Goal: Task Accomplishment & Management: Manage account settings

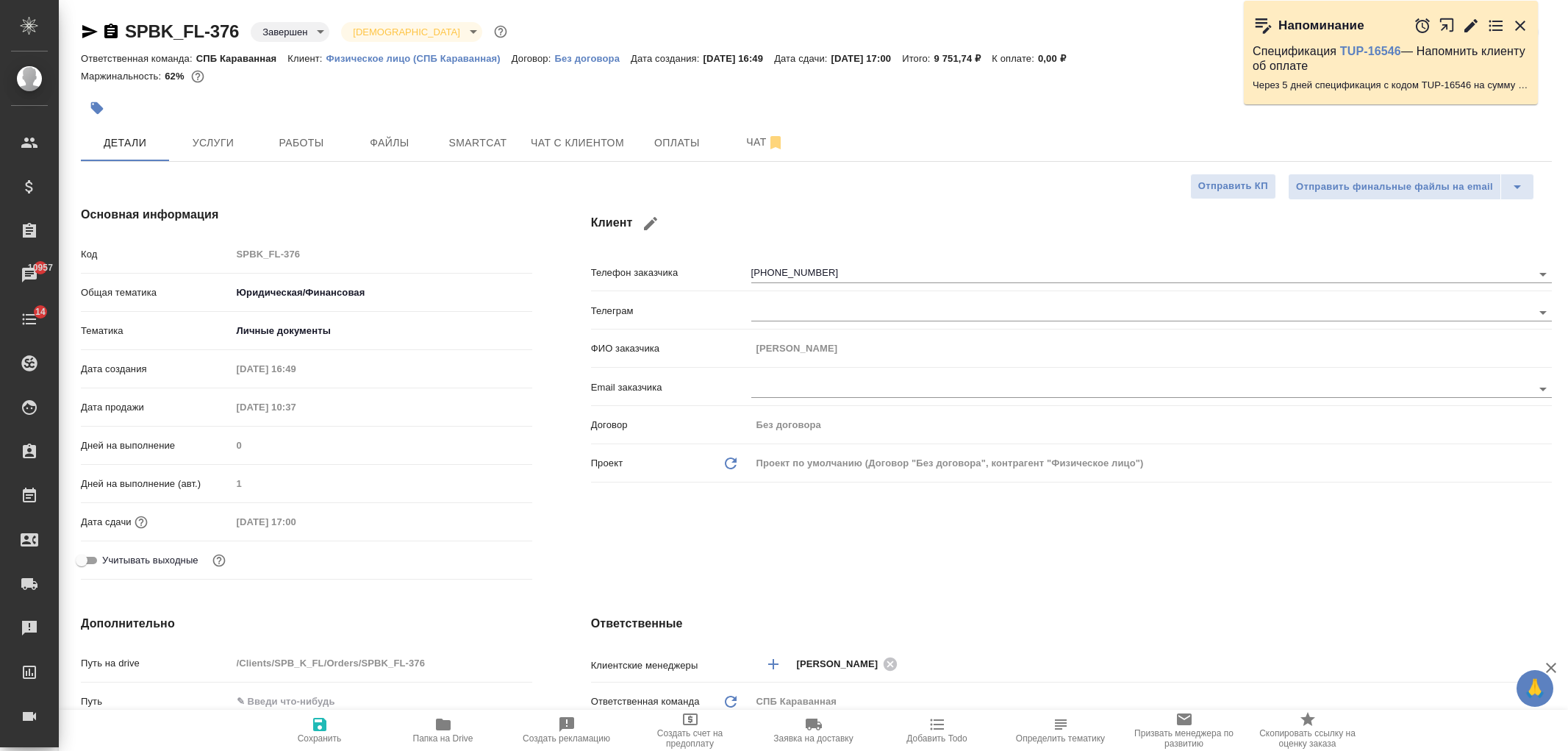
select select "RU"
click at [601, 144] on span "Чат с клиентом" at bounding box center [577, 143] width 93 height 19
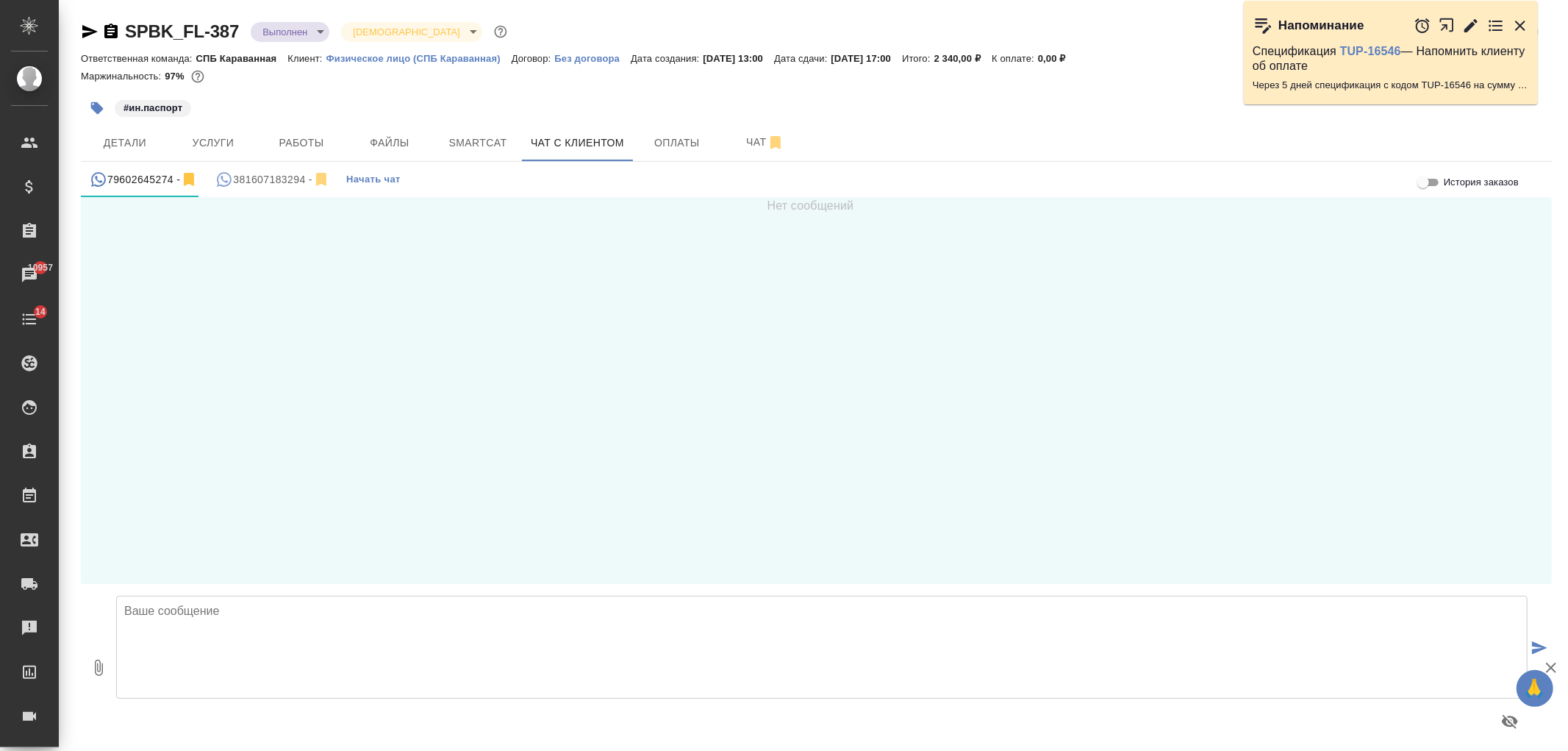
click at [262, 176] on div "381607183294 -" at bounding box center [272, 180] width 114 height 19
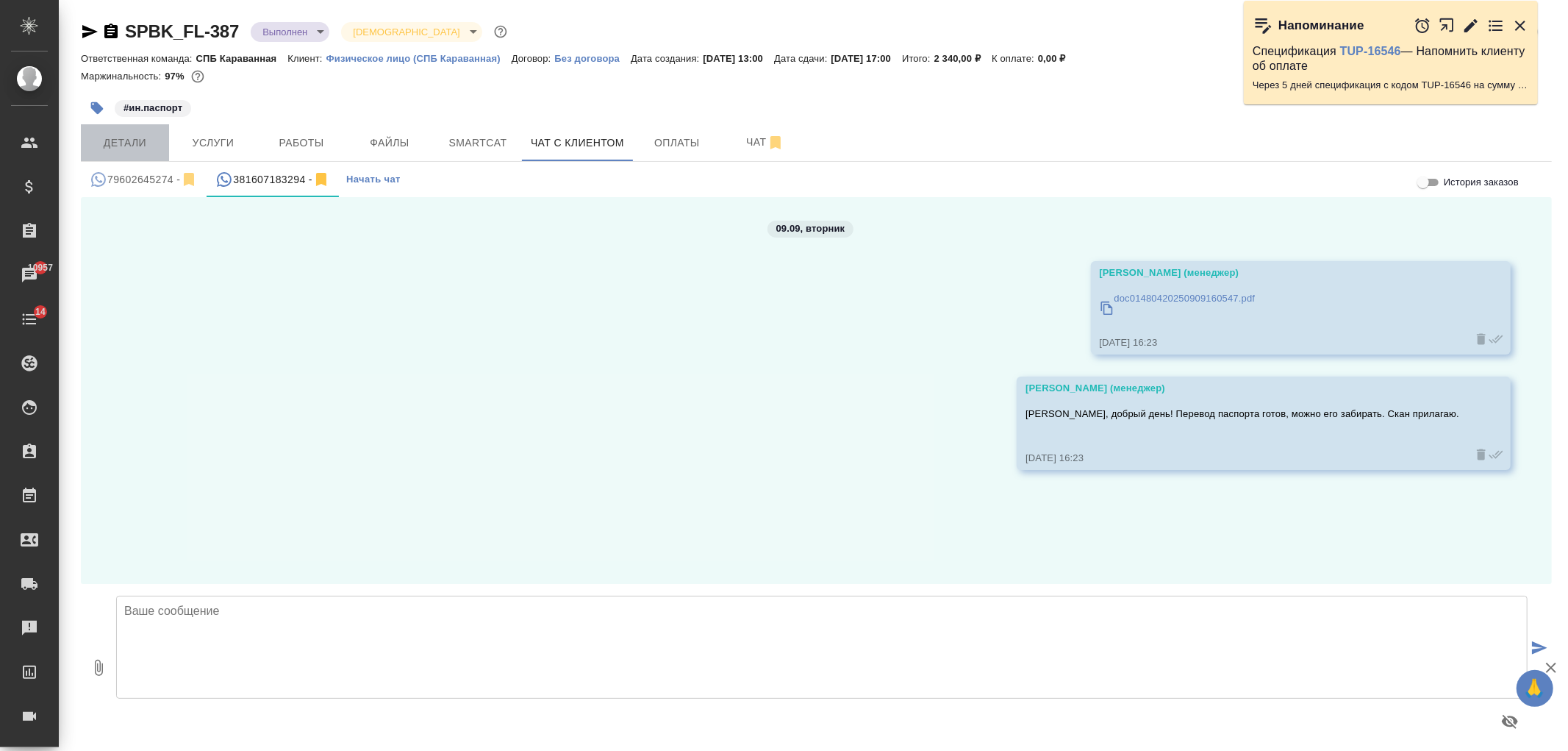
click at [122, 143] on span "Детали" at bounding box center [125, 143] width 71 height 19
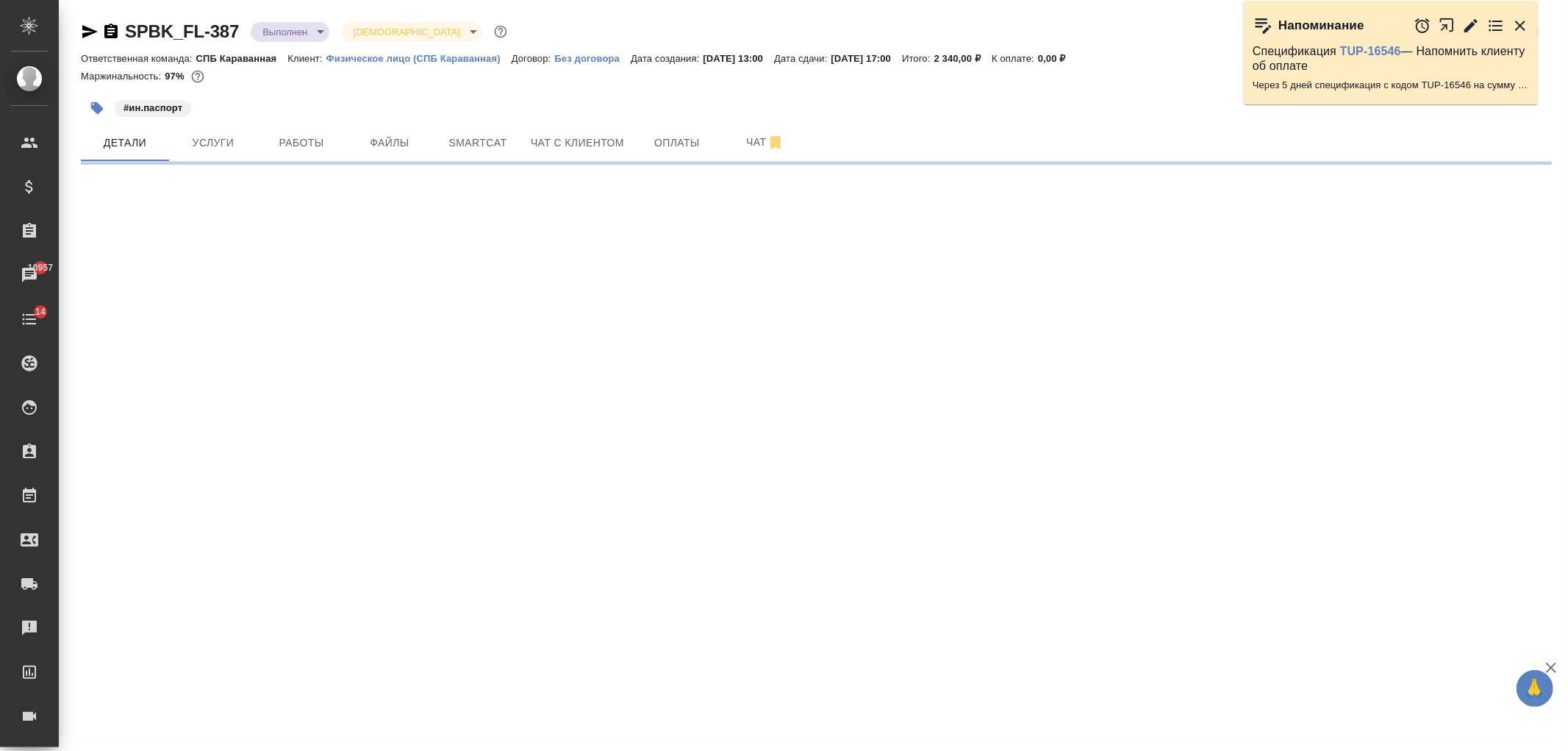
select select "RU"
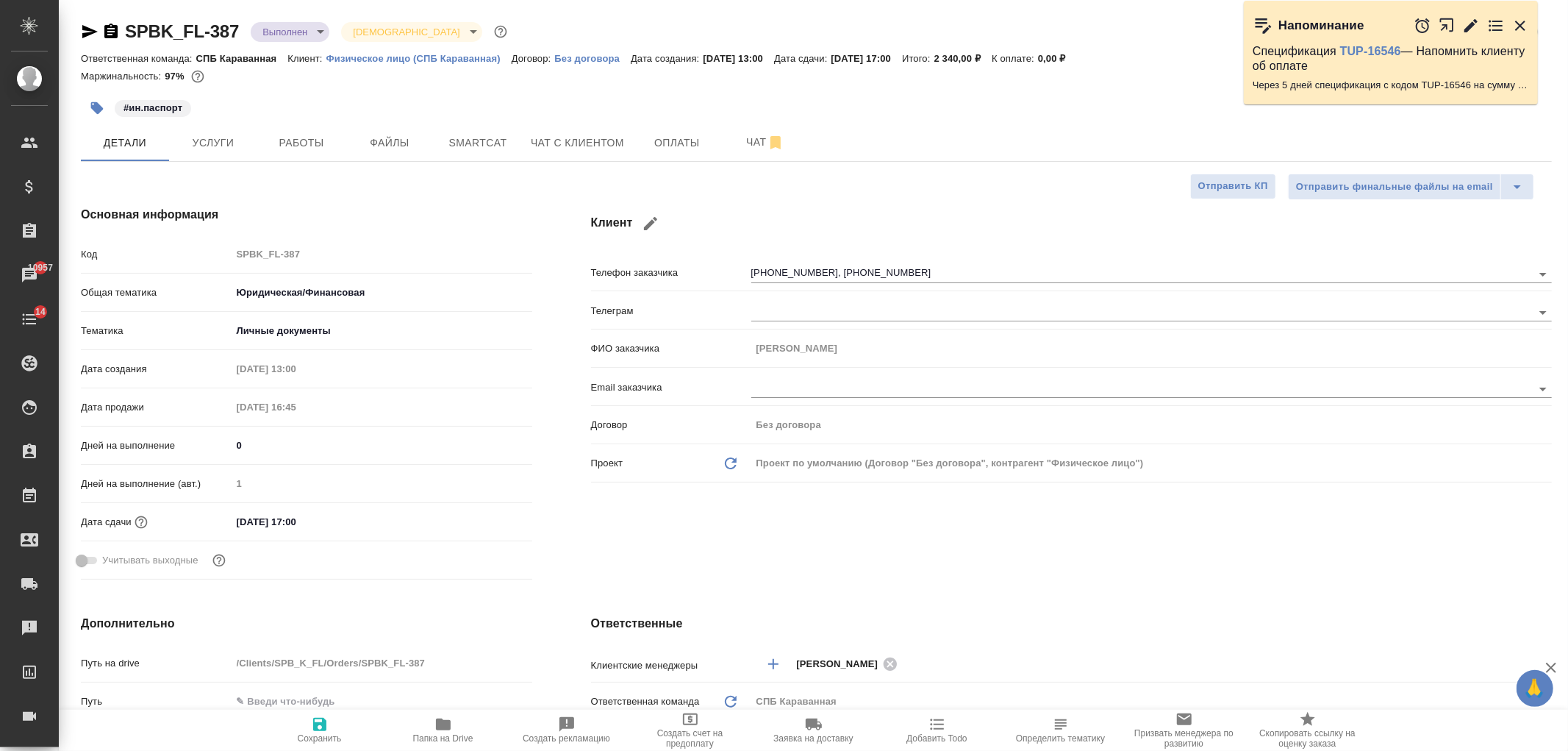
type textarea "x"
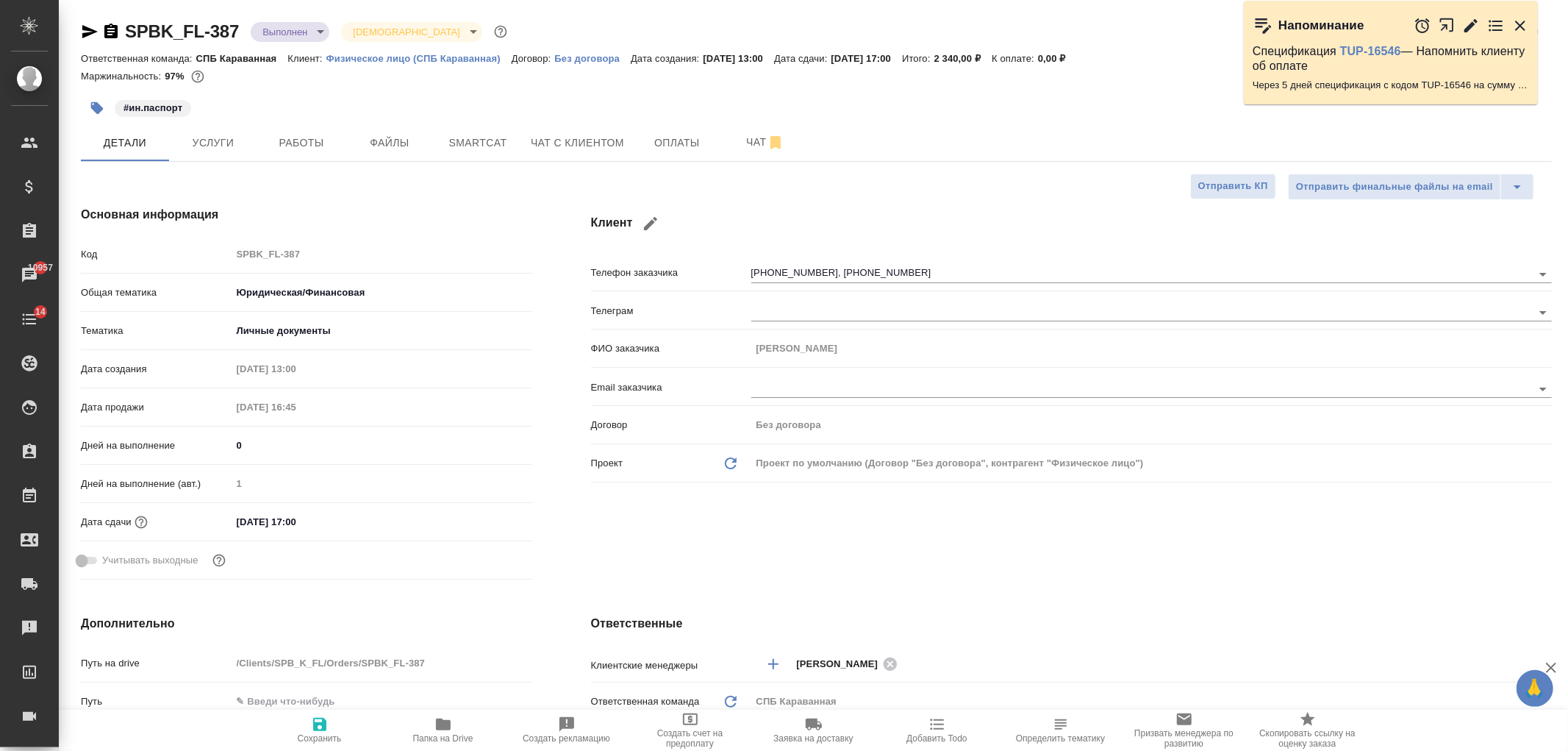
type textarea "x"
click at [615, 143] on span "Чат с клиентом" at bounding box center [577, 143] width 93 height 19
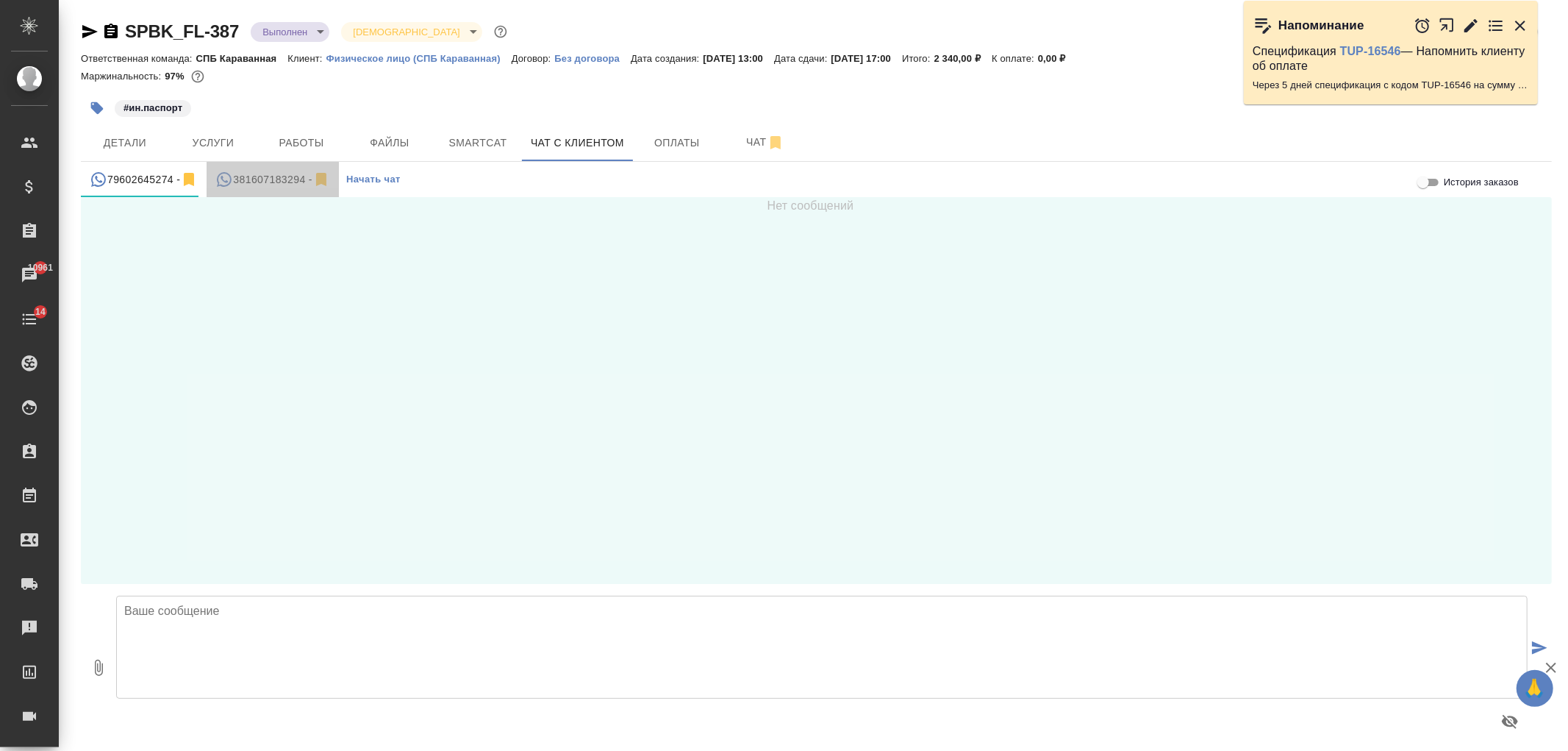
click at [256, 182] on div "381607183294 -" at bounding box center [272, 180] width 114 height 19
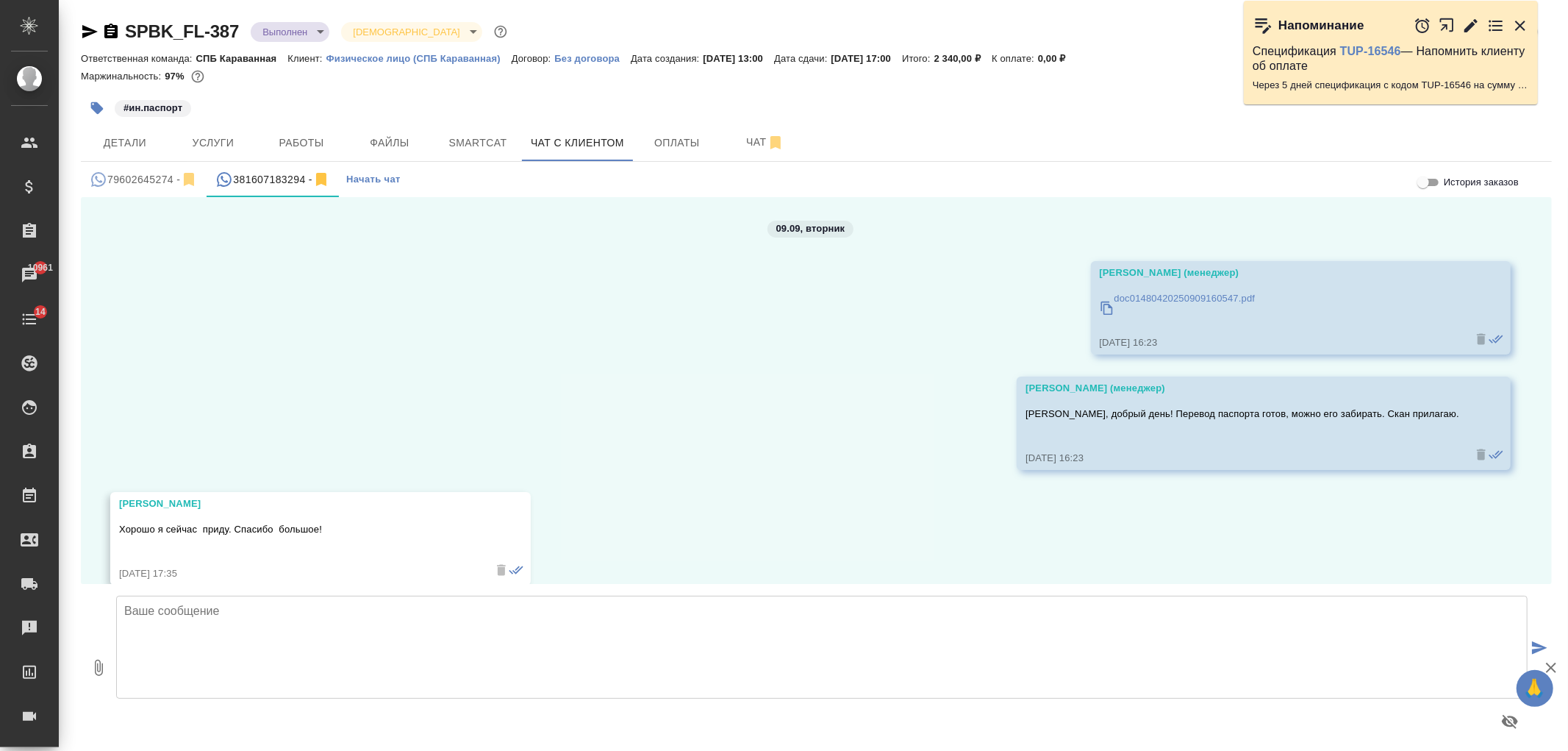
scroll to position [23, 0]
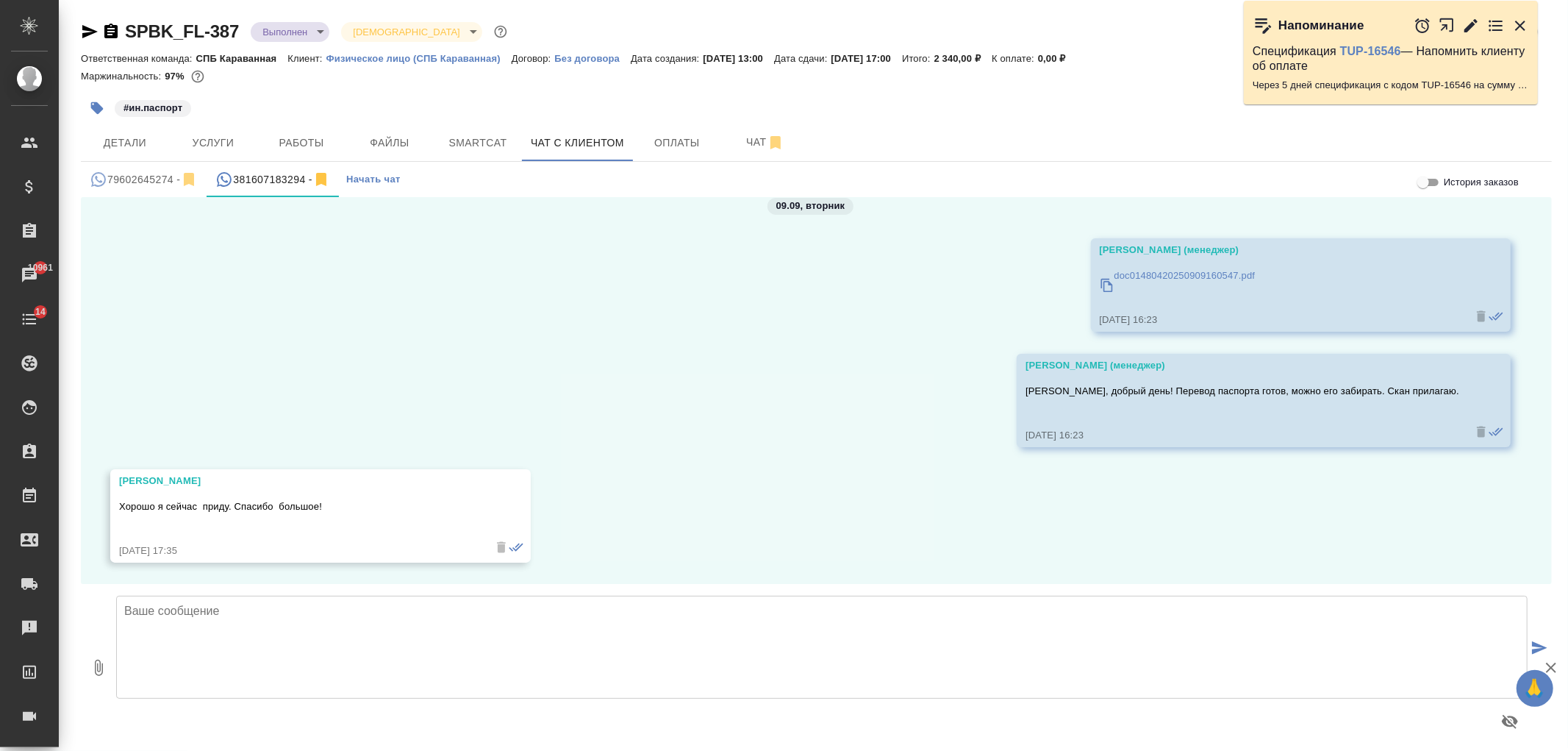
click at [607, 652] on textarea at bounding box center [821, 647] width 1412 height 103
click at [132, 143] on span "Детали" at bounding box center [125, 143] width 71 height 19
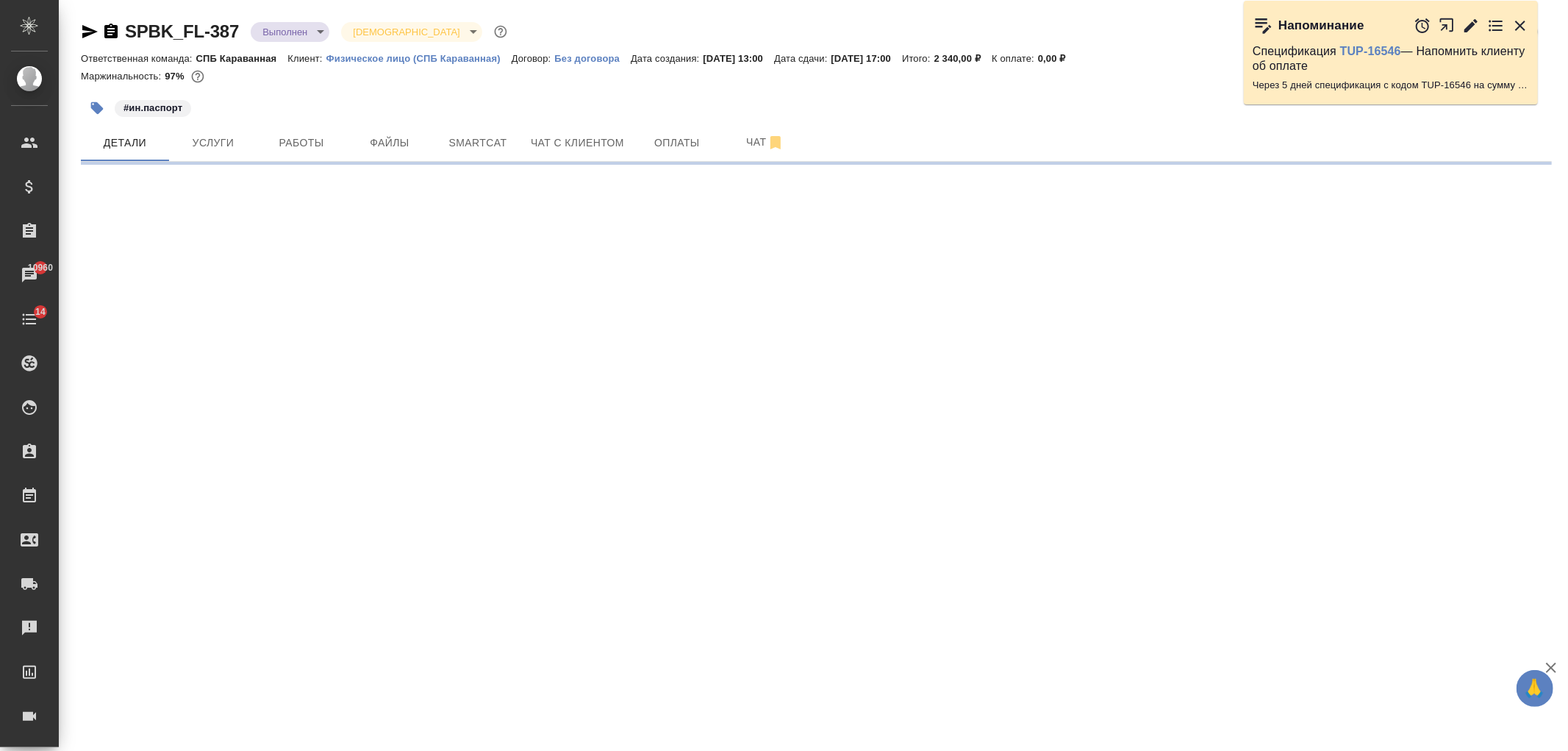
select select "RU"
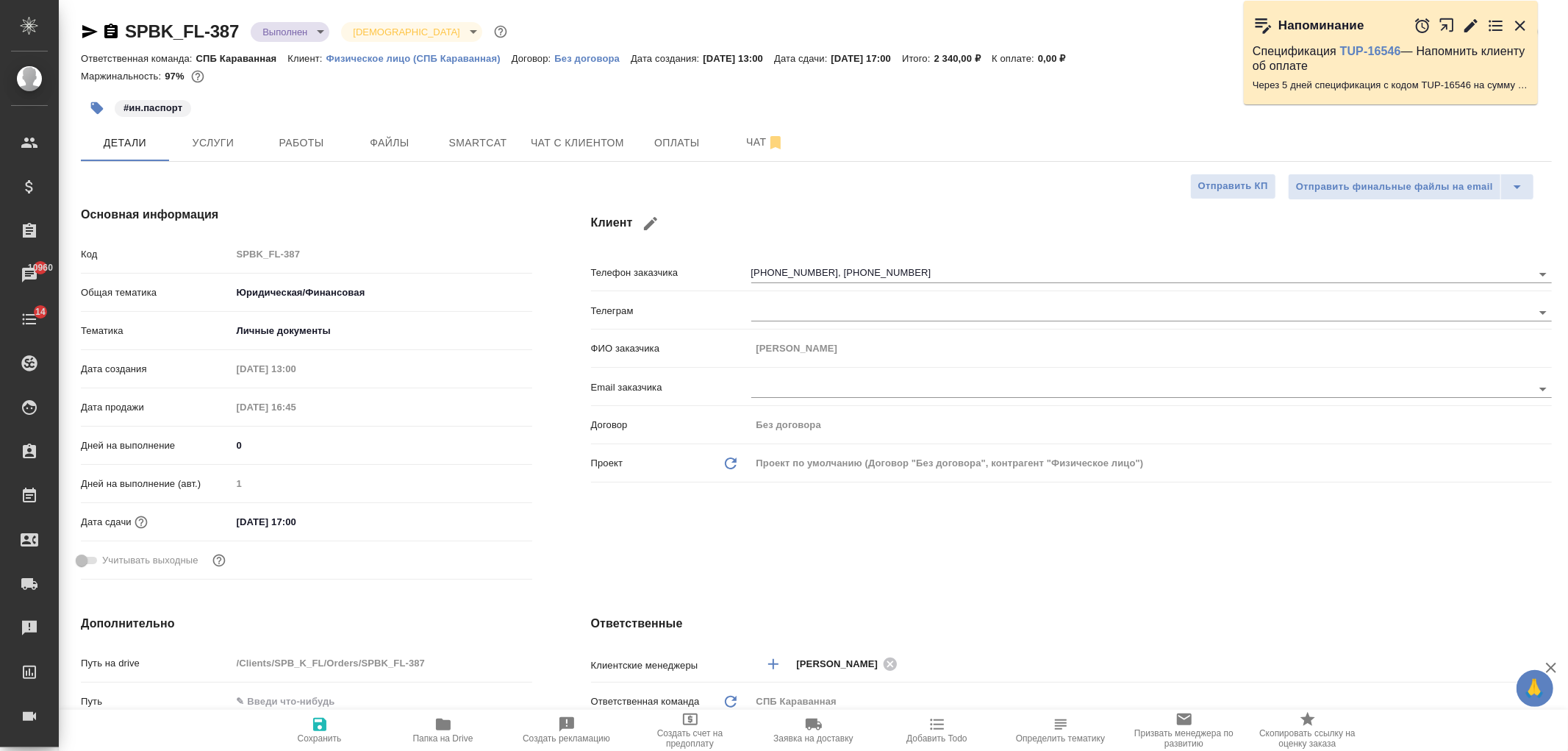
type textarea "x"
click at [211, 153] on button "Услуги" at bounding box center [213, 143] width 89 height 37
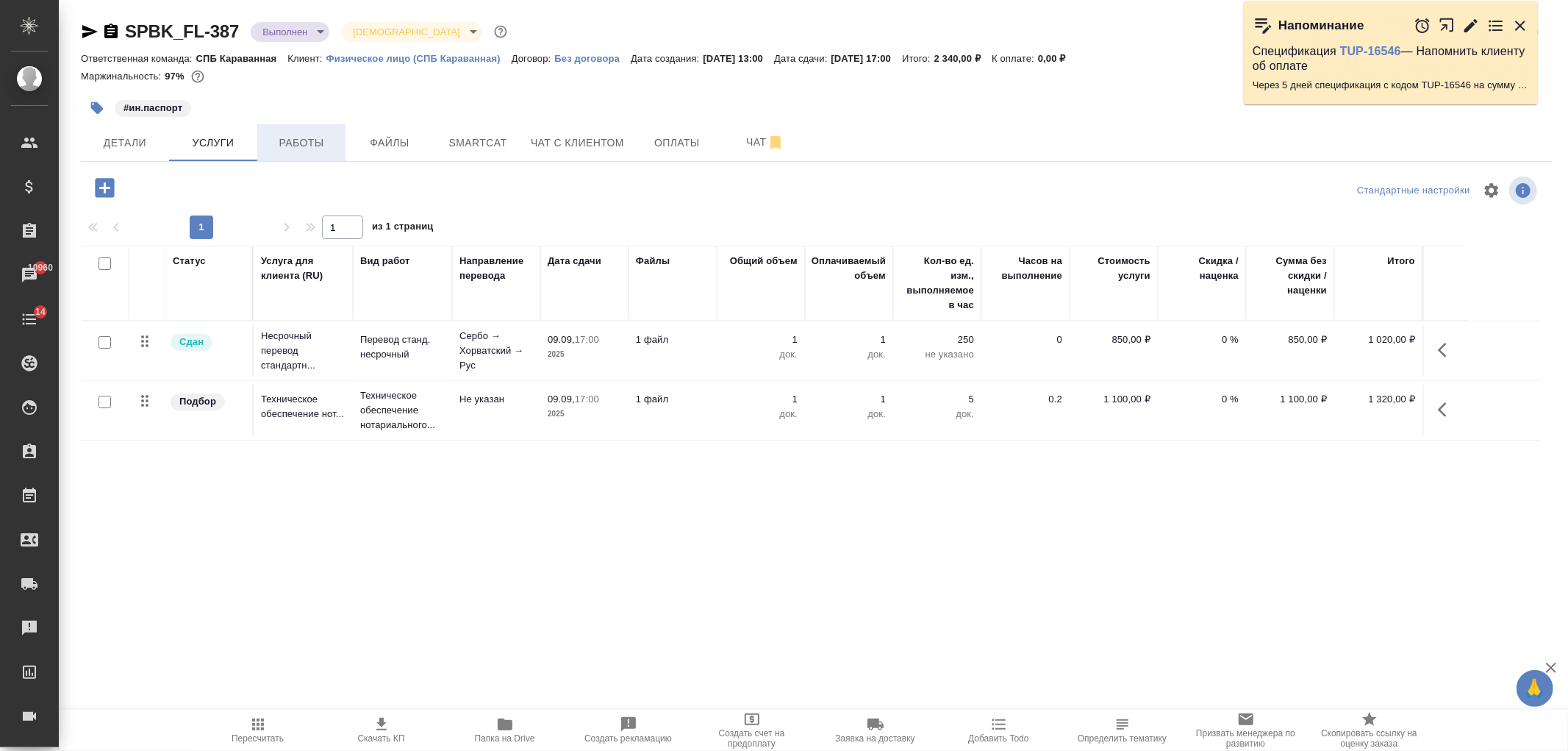
click at [342, 156] on button "Работы" at bounding box center [301, 143] width 89 height 37
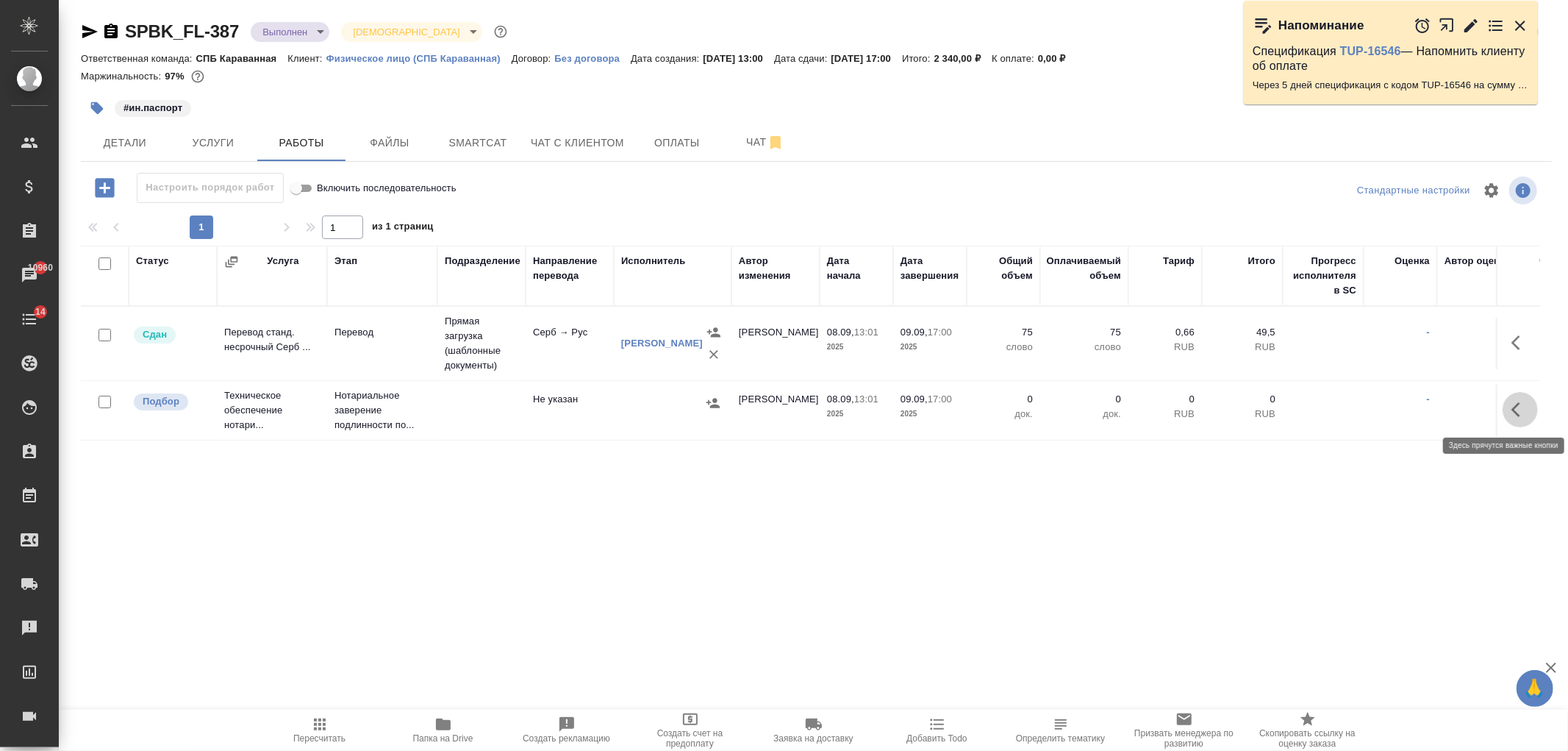
click at [1530, 400] on button "button" at bounding box center [1520, 410] width 35 height 35
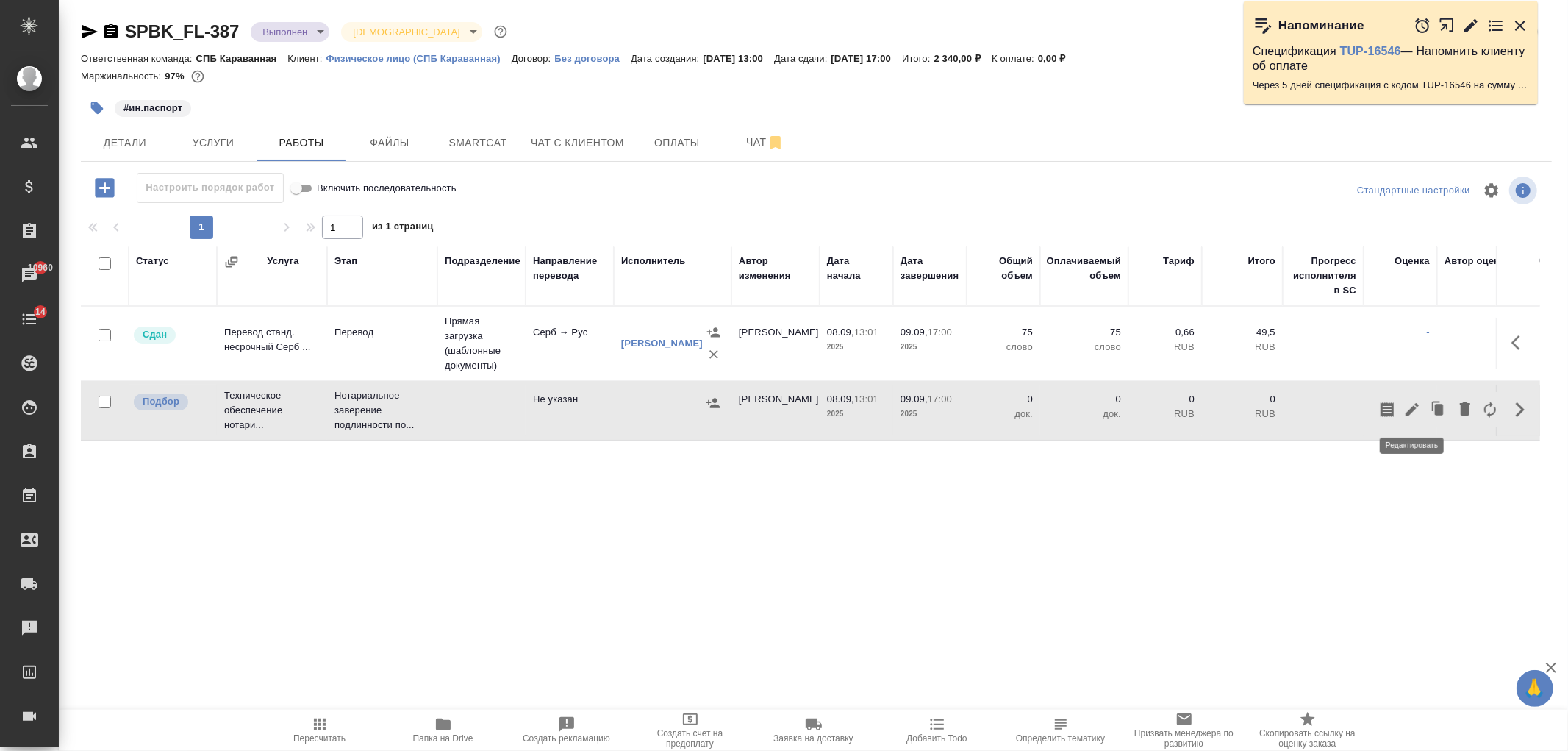
click at [1409, 414] on icon "button" at bounding box center [1412, 409] width 13 height 13
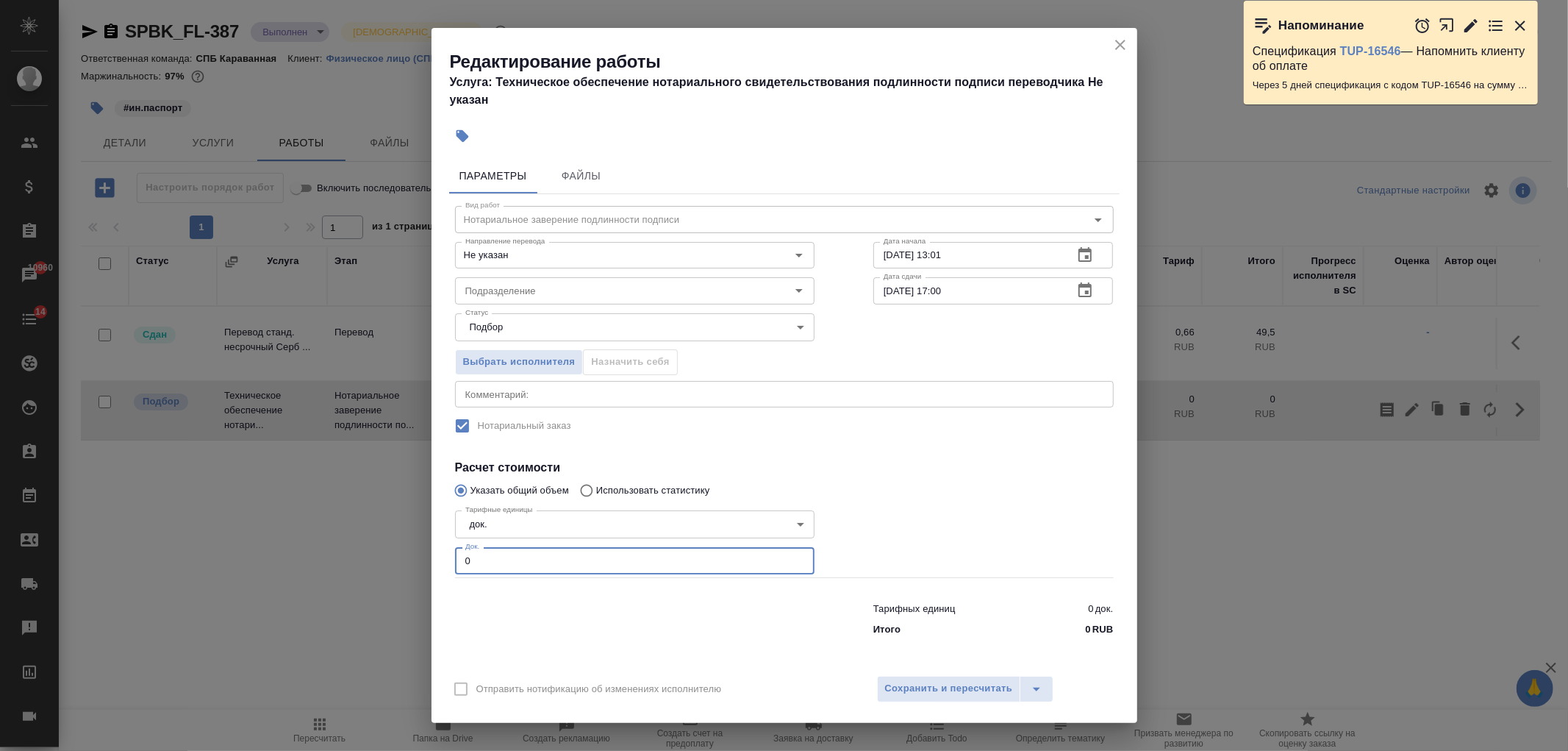
click at [590, 547] on input "0" at bounding box center [635, 560] width 359 height 27
type input "1"
click at [952, 693] on span "Сохранить и пересчитать" at bounding box center [949, 688] width 128 height 17
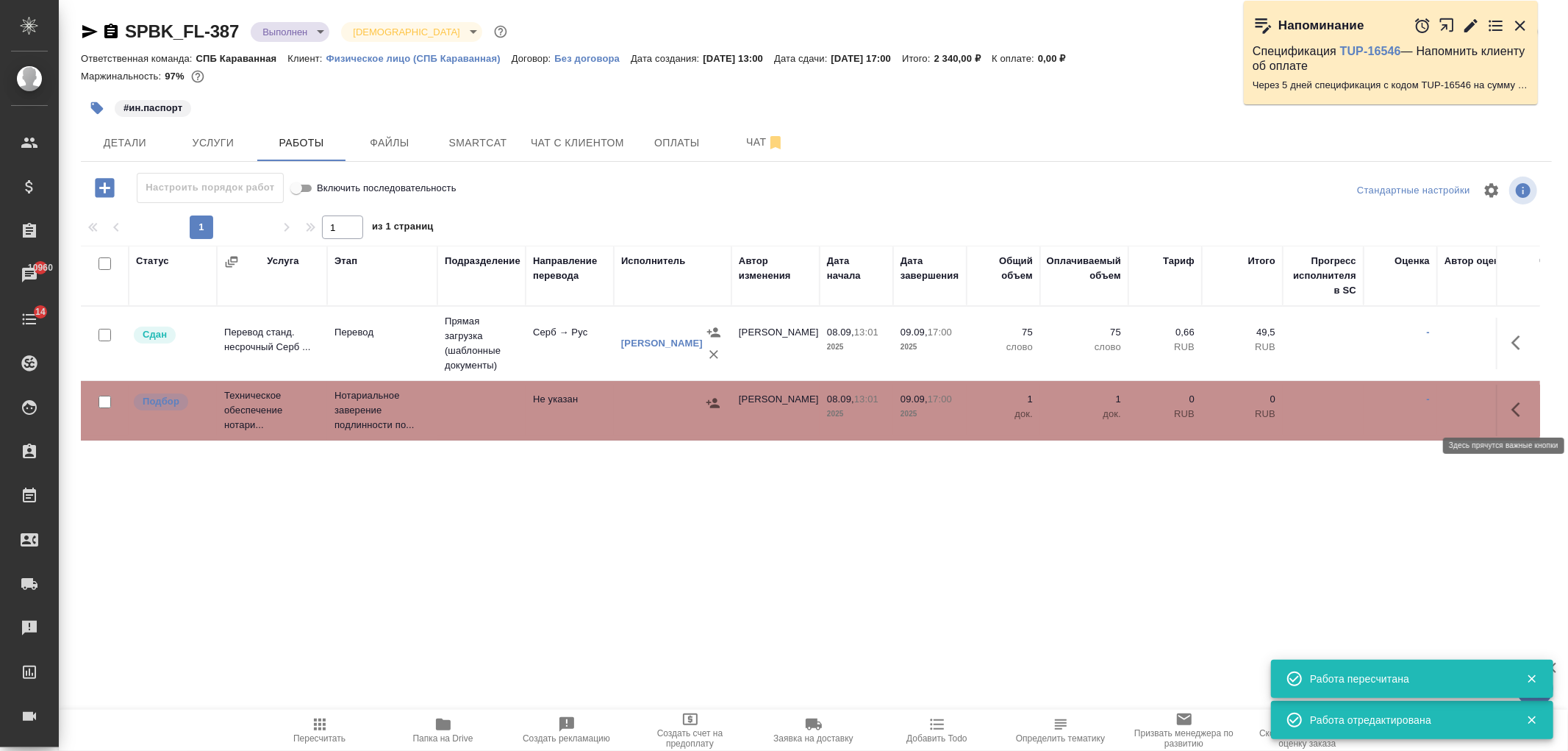
click at [1523, 405] on icon "button" at bounding box center [1520, 409] width 18 height 18
click at [1415, 415] on icon "button" at bounding box center [1413, 409] width 18 height 18
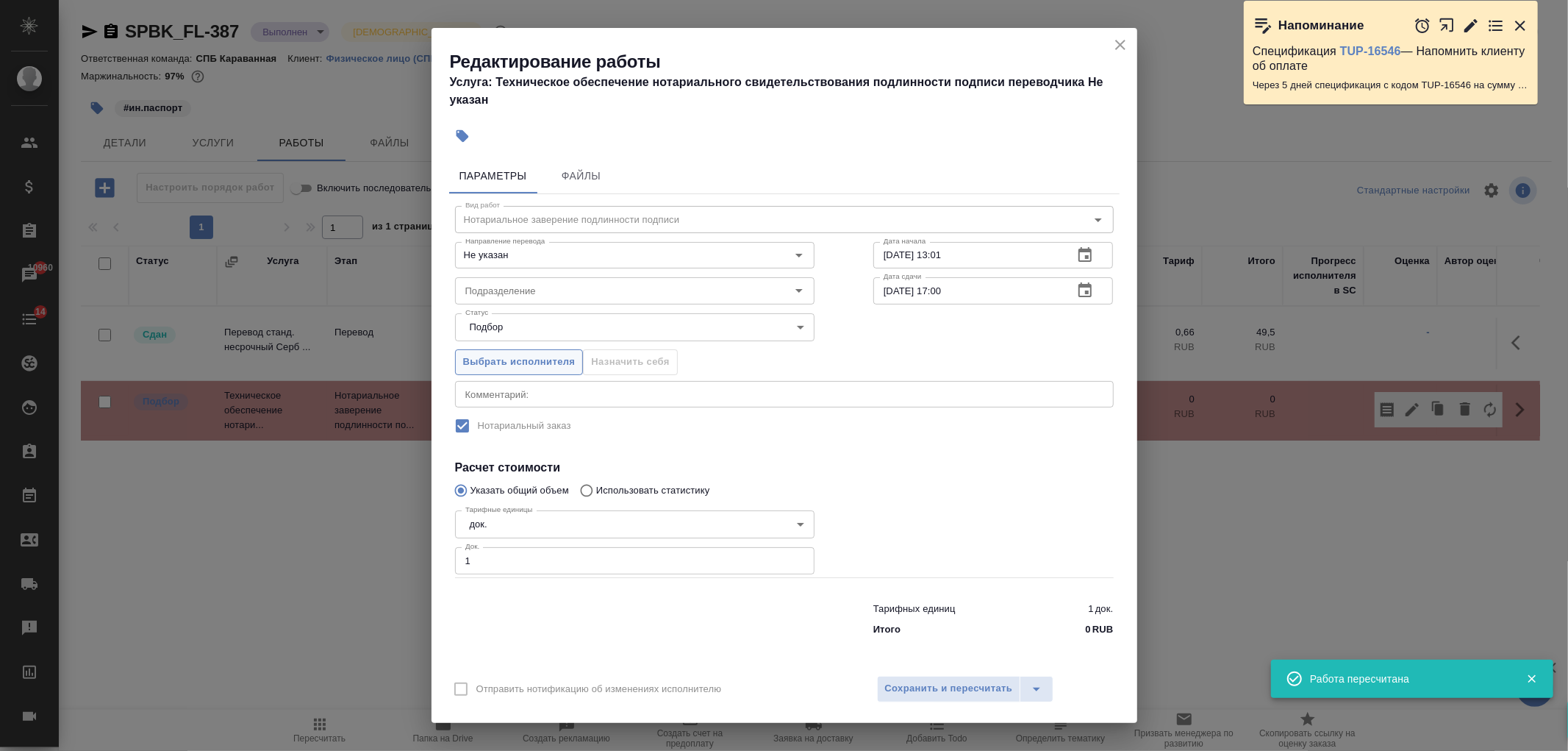
click at [520, 367] on span "Выбрать исполнителя" at bounding box center [519, 362] width 113 height 17
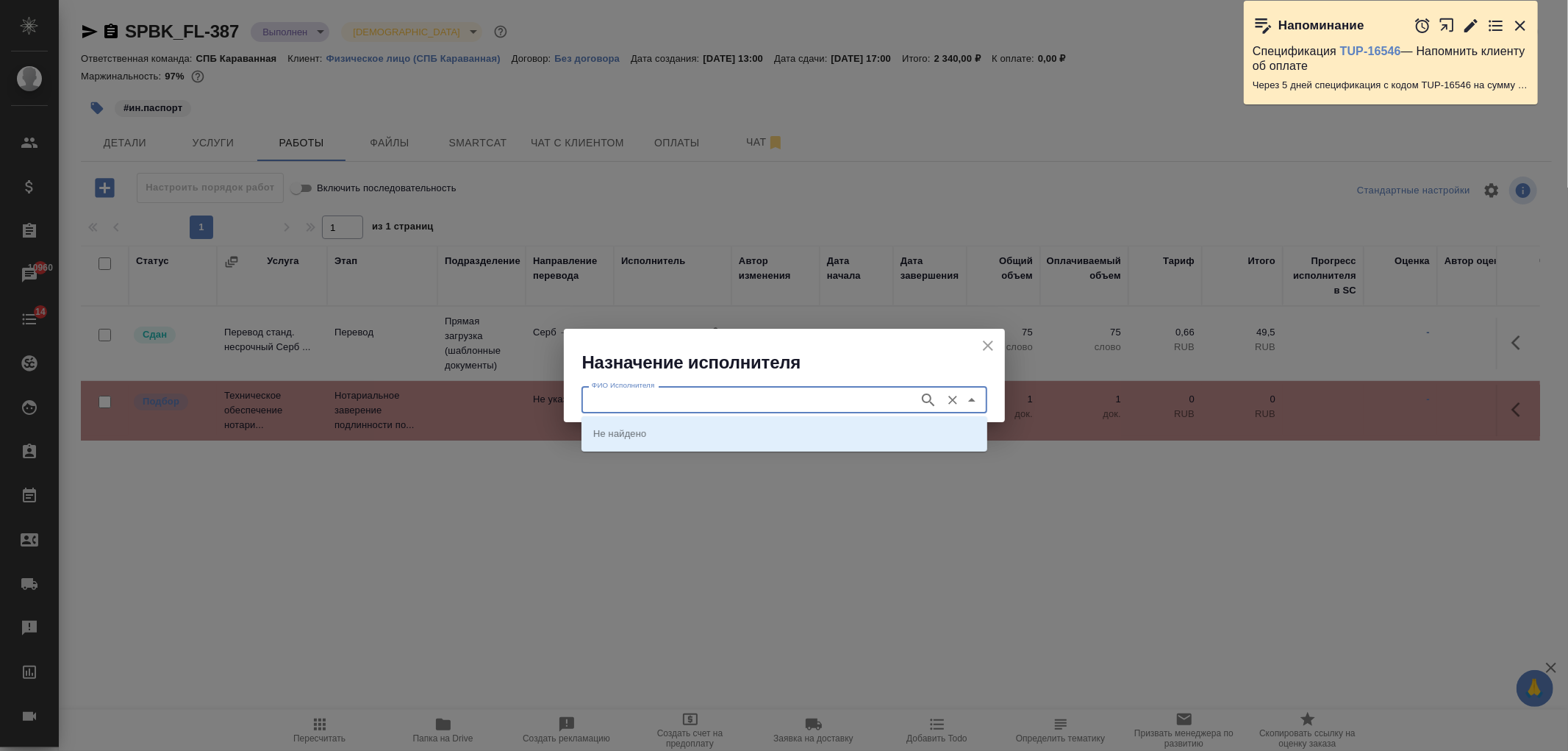
click at [652, 409] on input "ФИО Исполнителя" at bounding box center [749, 400] width 325 height 18
type input "карпун"
click at [673, 434] on p "НОТАРИУС Карпунина Ольга Васильевна" at bounding box center [633, 434] width 80 height 15
type input "НОТАРИУС Карпунина Ольга Васильевна"
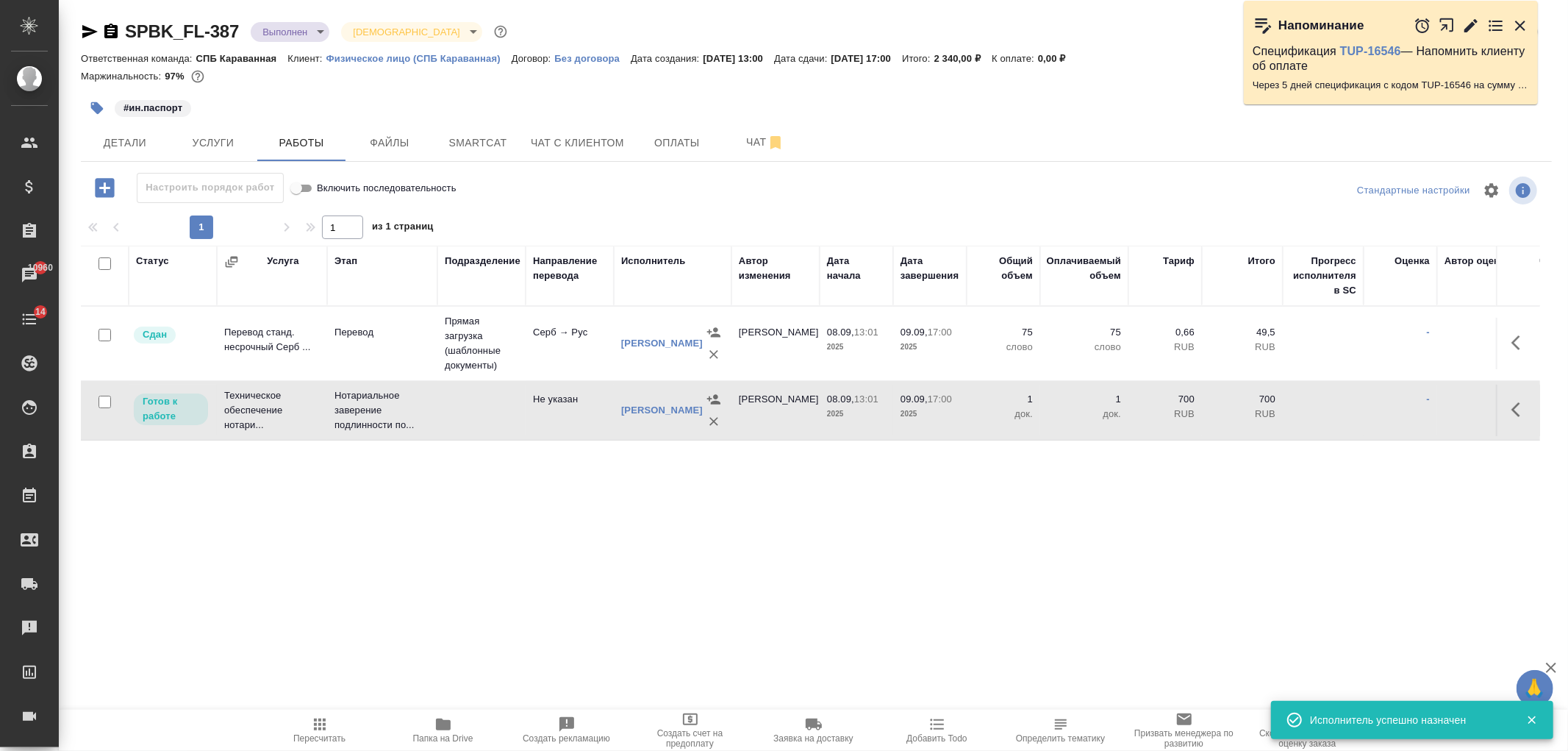
click at [307, 32] on body "🙏 .cls-1 fill:#fff; AWATERA Ivanova Arina Клиенты Спецификации Заказы 10960 Чат…" at bounding box center [784, 376] width 1568 height 751
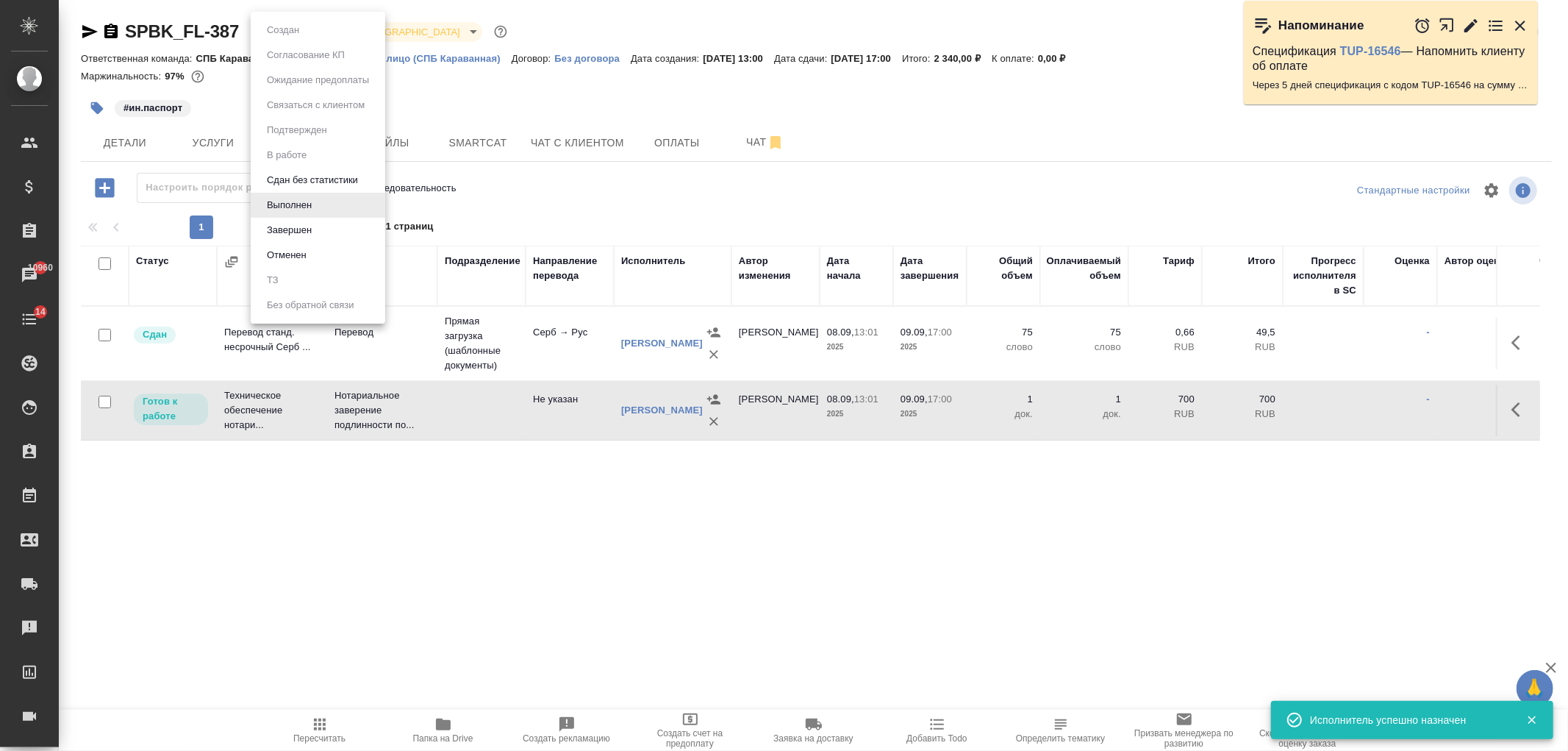
click at [325, 236] on li "Завершен" at bounding box center [317, 230] width 134 height 25
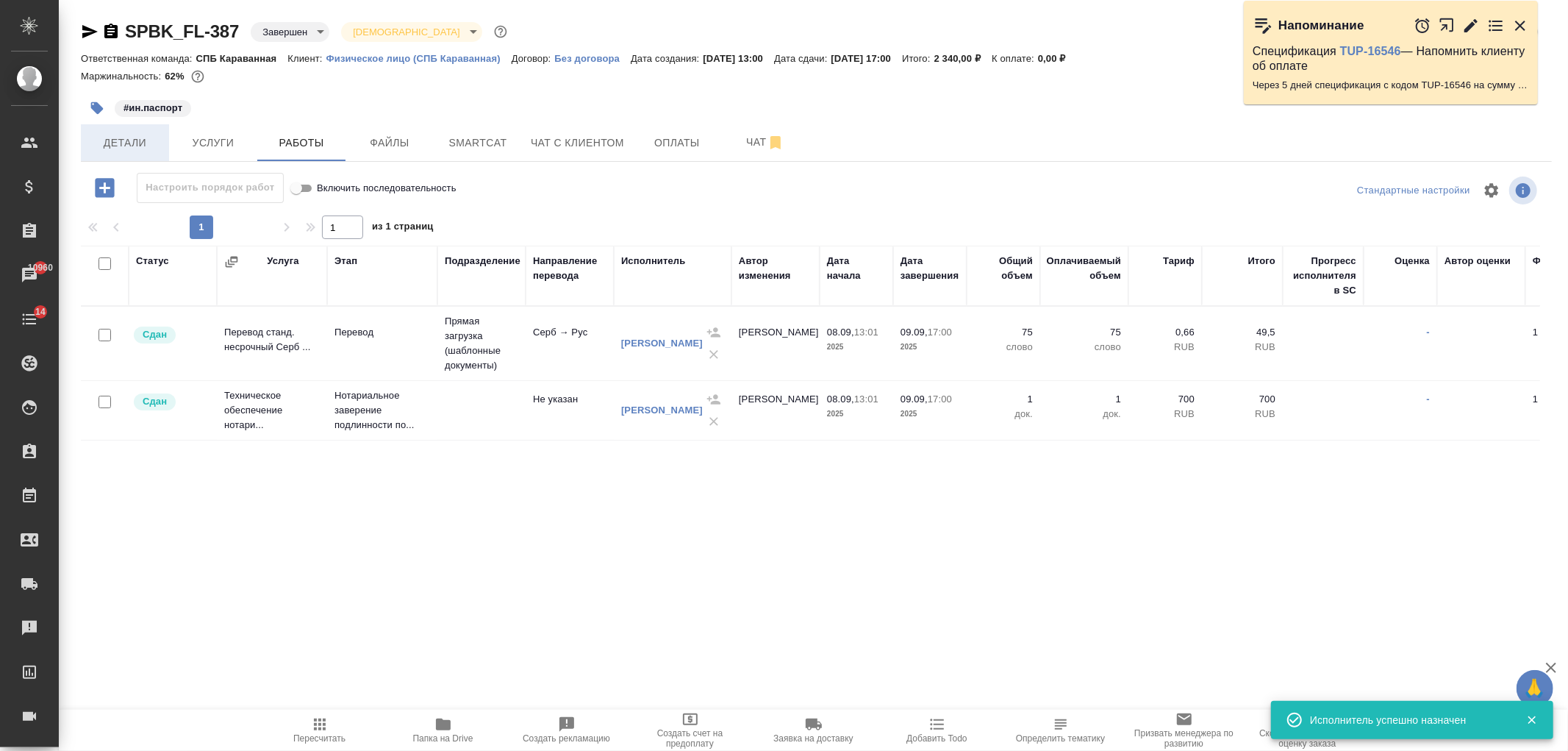
click at [137, 155] on button "Детали" at bounding box center [125, 143] width 89 height 37
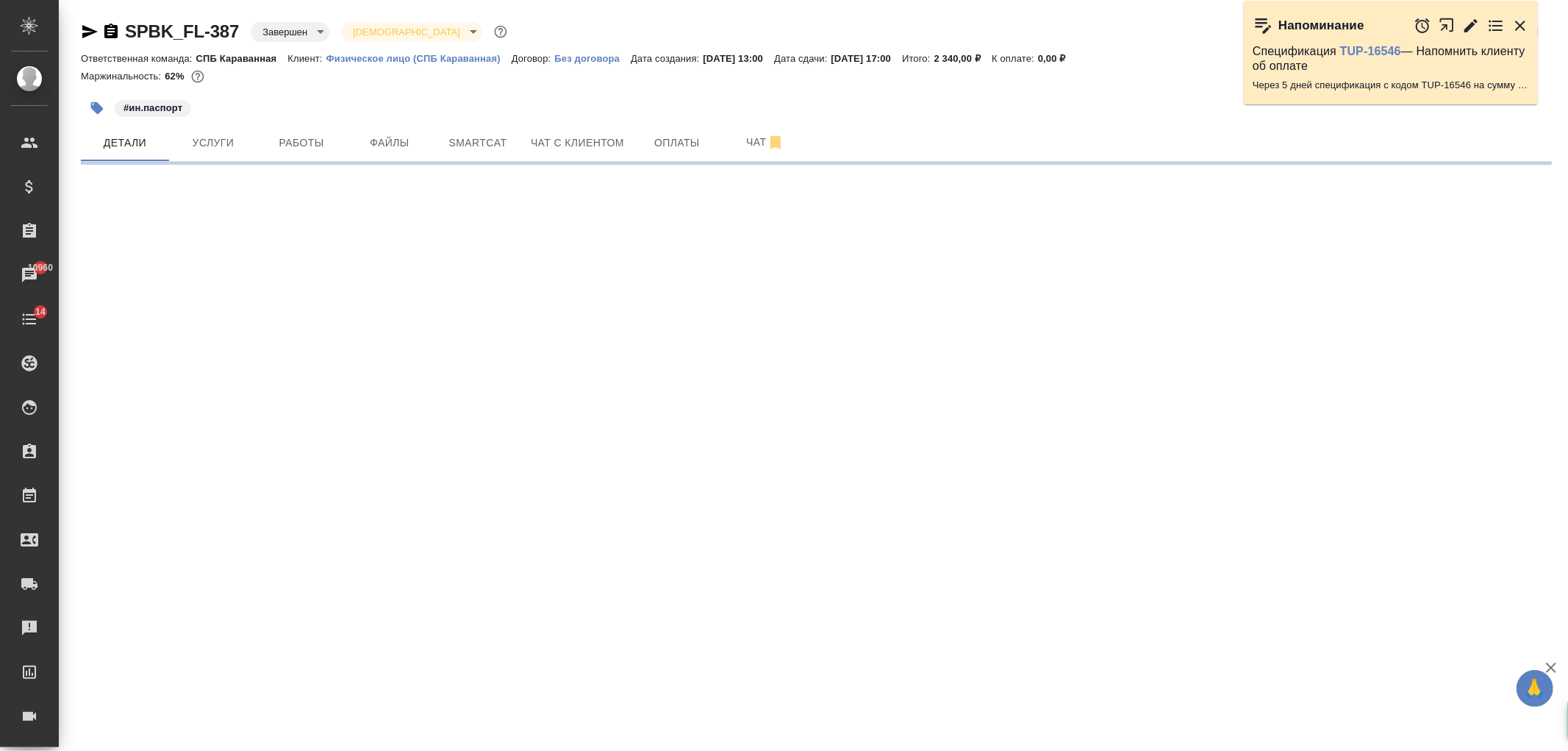
select select "RU"
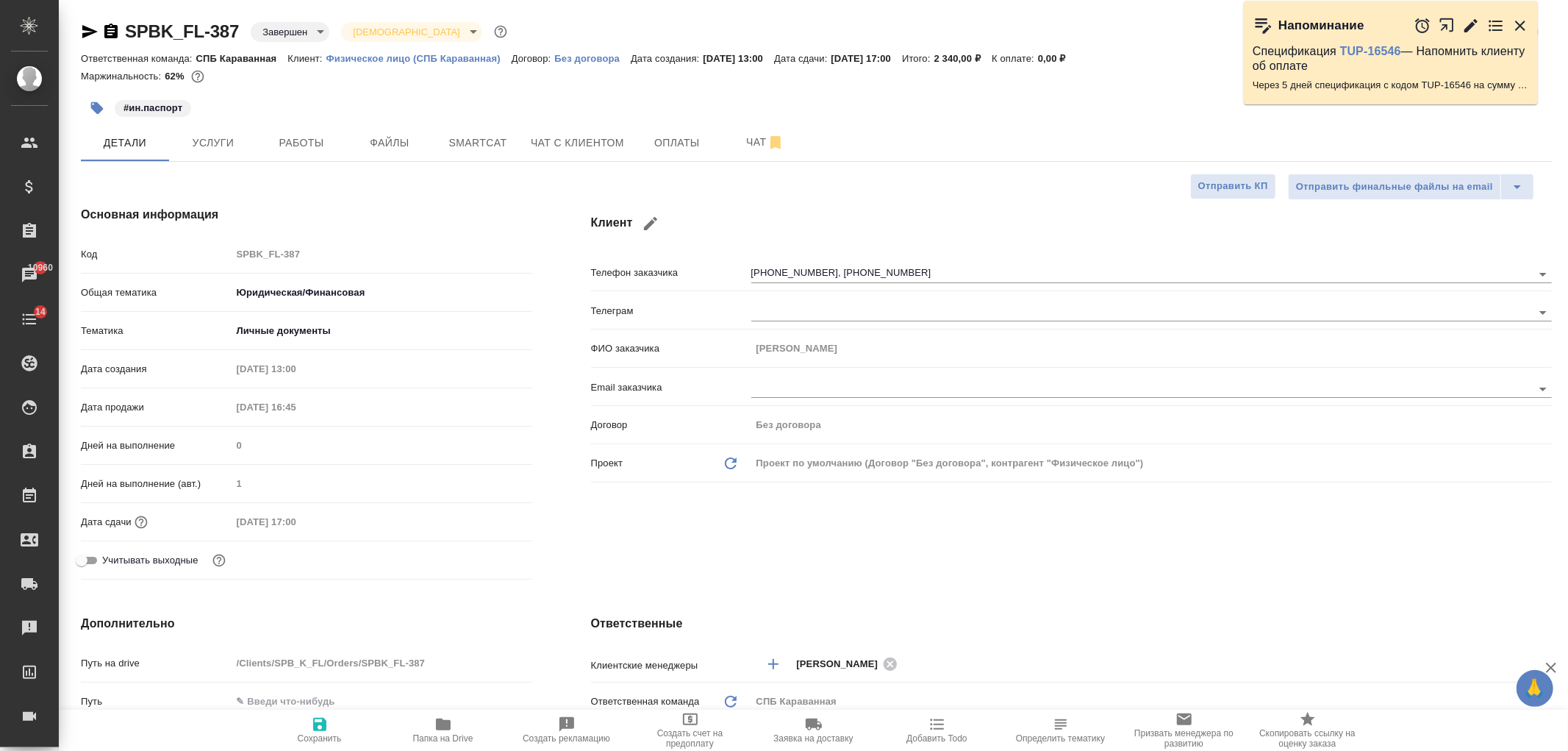
type textarea "x"
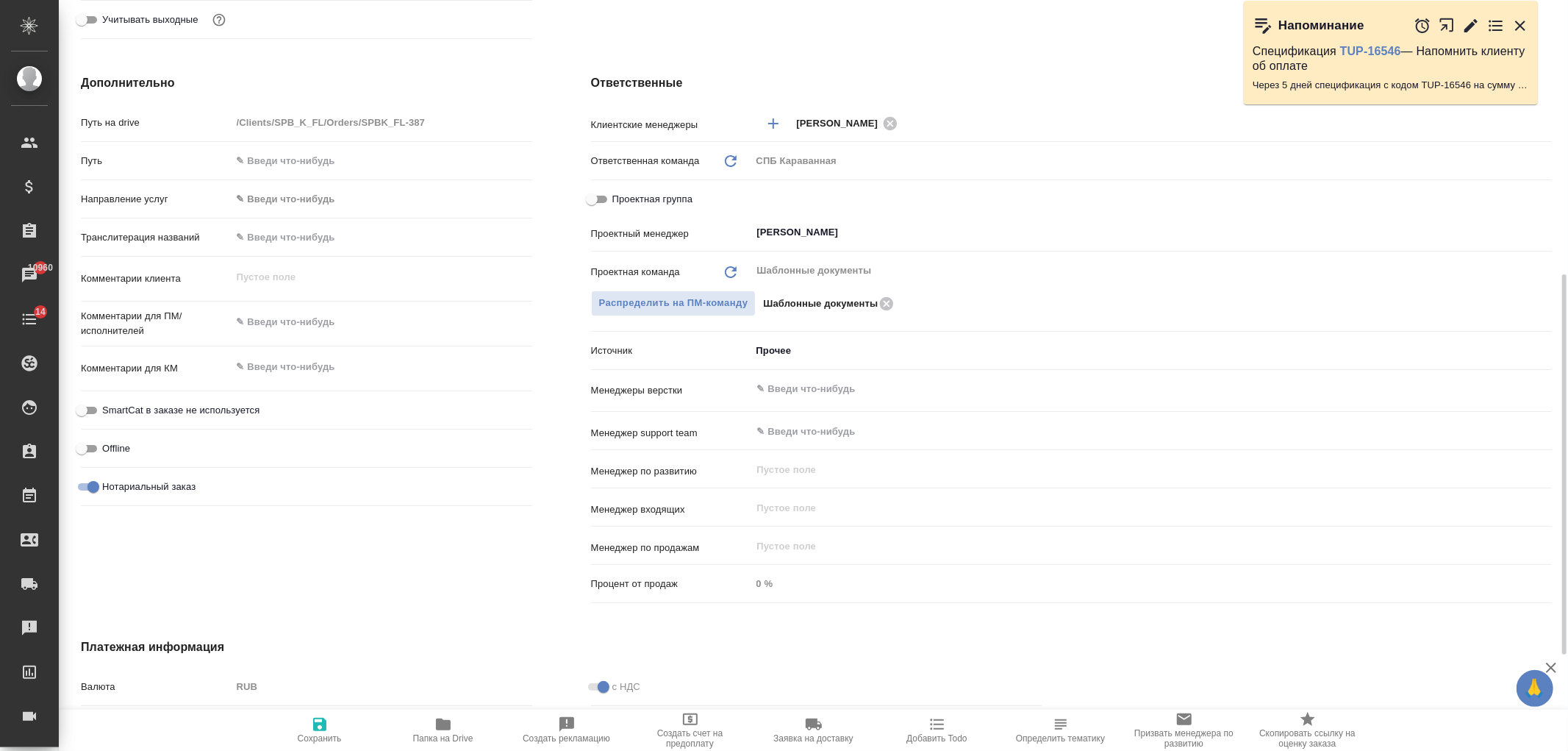
scroll to position [633, 0]
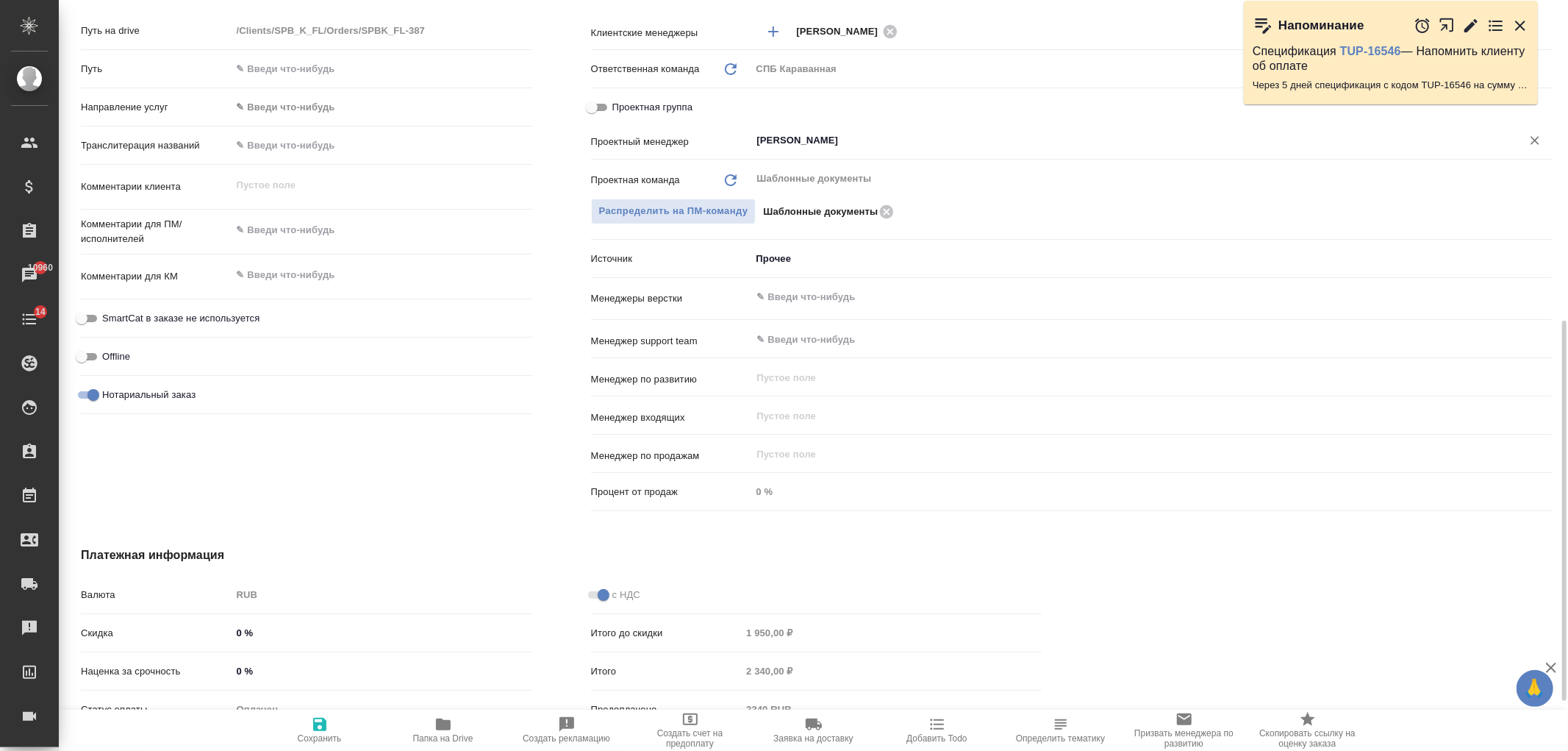
drag, startPoint x: 796, startPoint y: 134, endPoint x: 784, endPoint y: 146, distance: 17.0
click at [796, 135] on input "Тарабановская Анастасия" at bounding box center [1127, 140] width 743 height 18
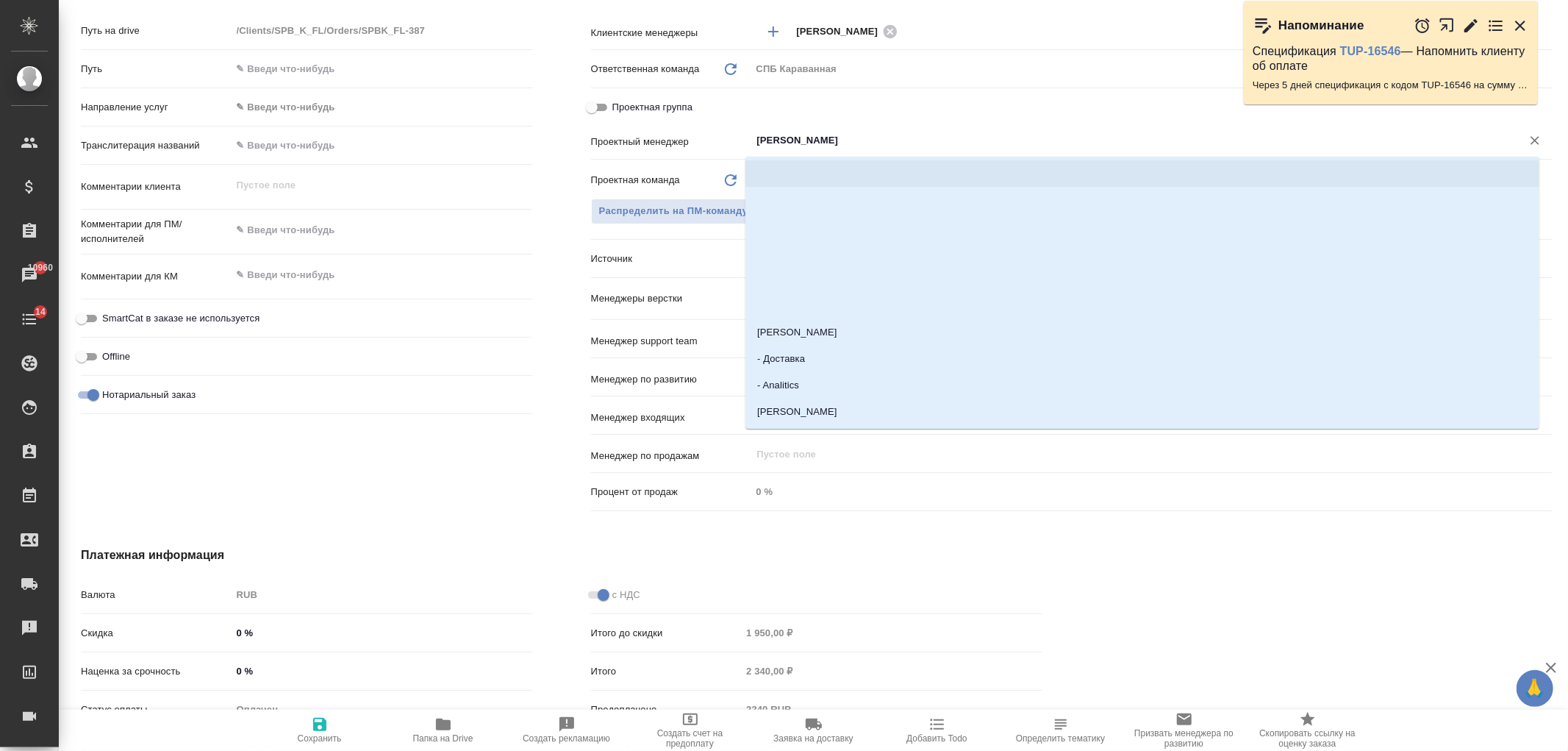
click at [602, 100] on input "Проектная группа" at bounding box center [592, 107] width 53 height 18
checkbox input "true"
type textarea "x"
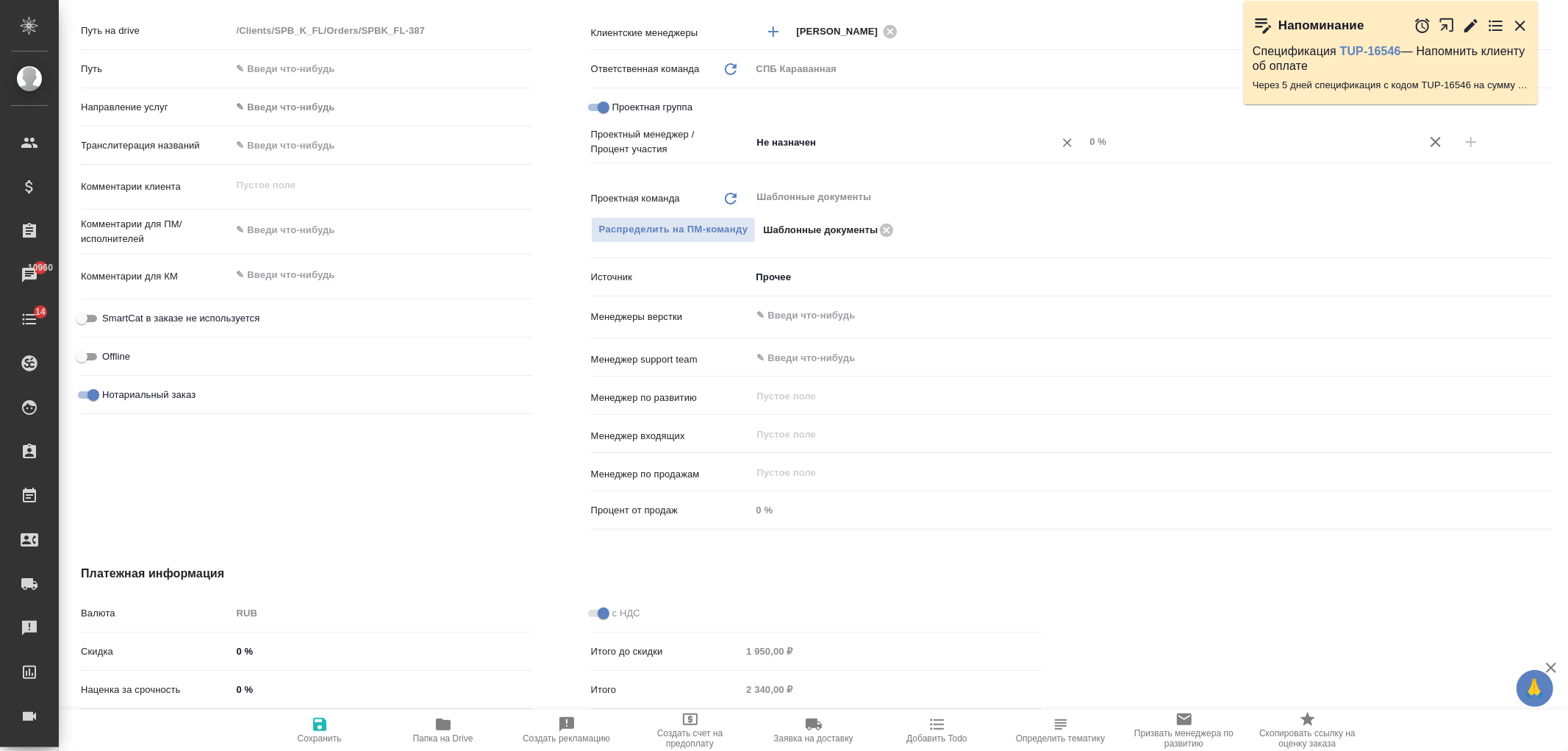
click at [785, 135] on input "Не назначен" at bounding box center [893, 142] width 275 height 18
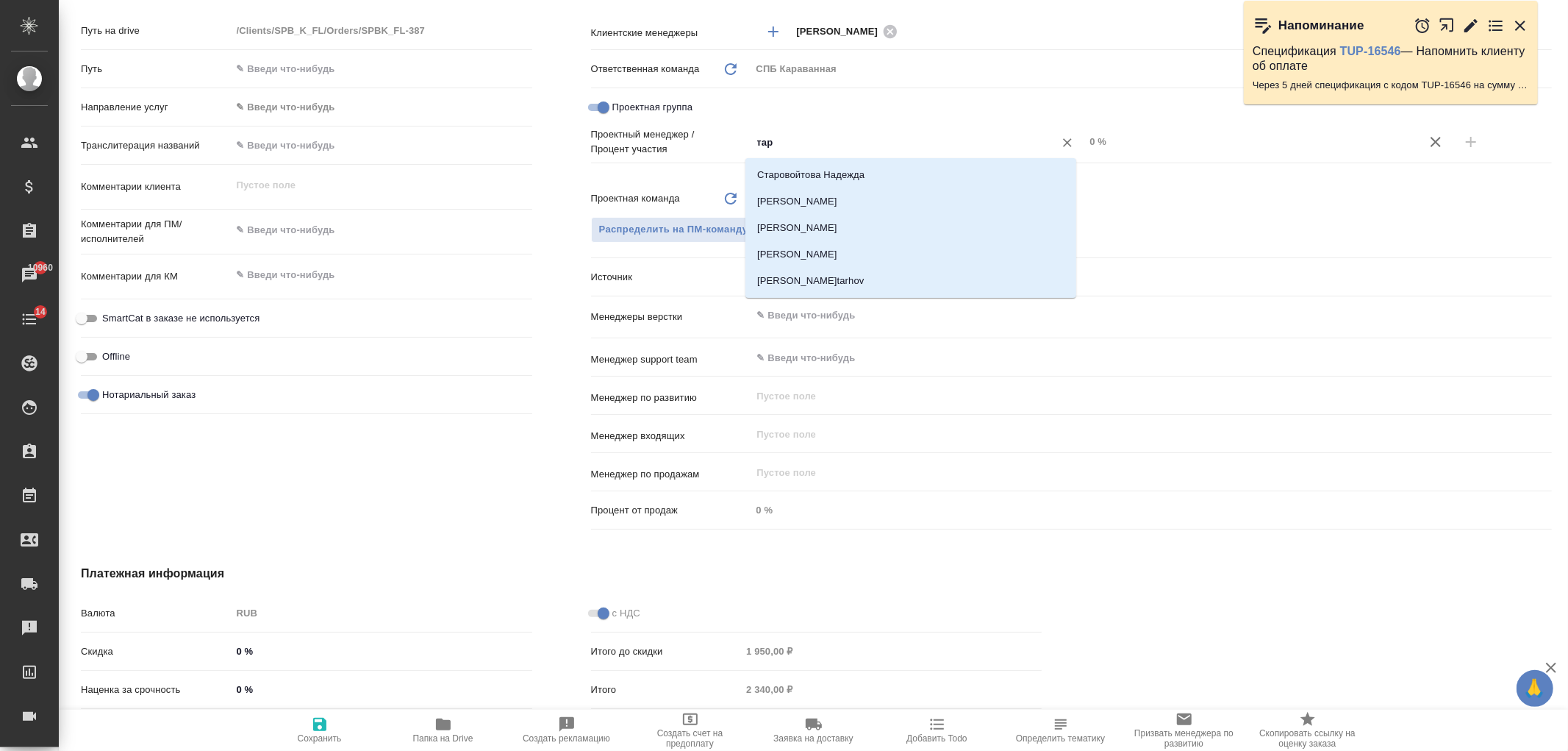
type input "тара"
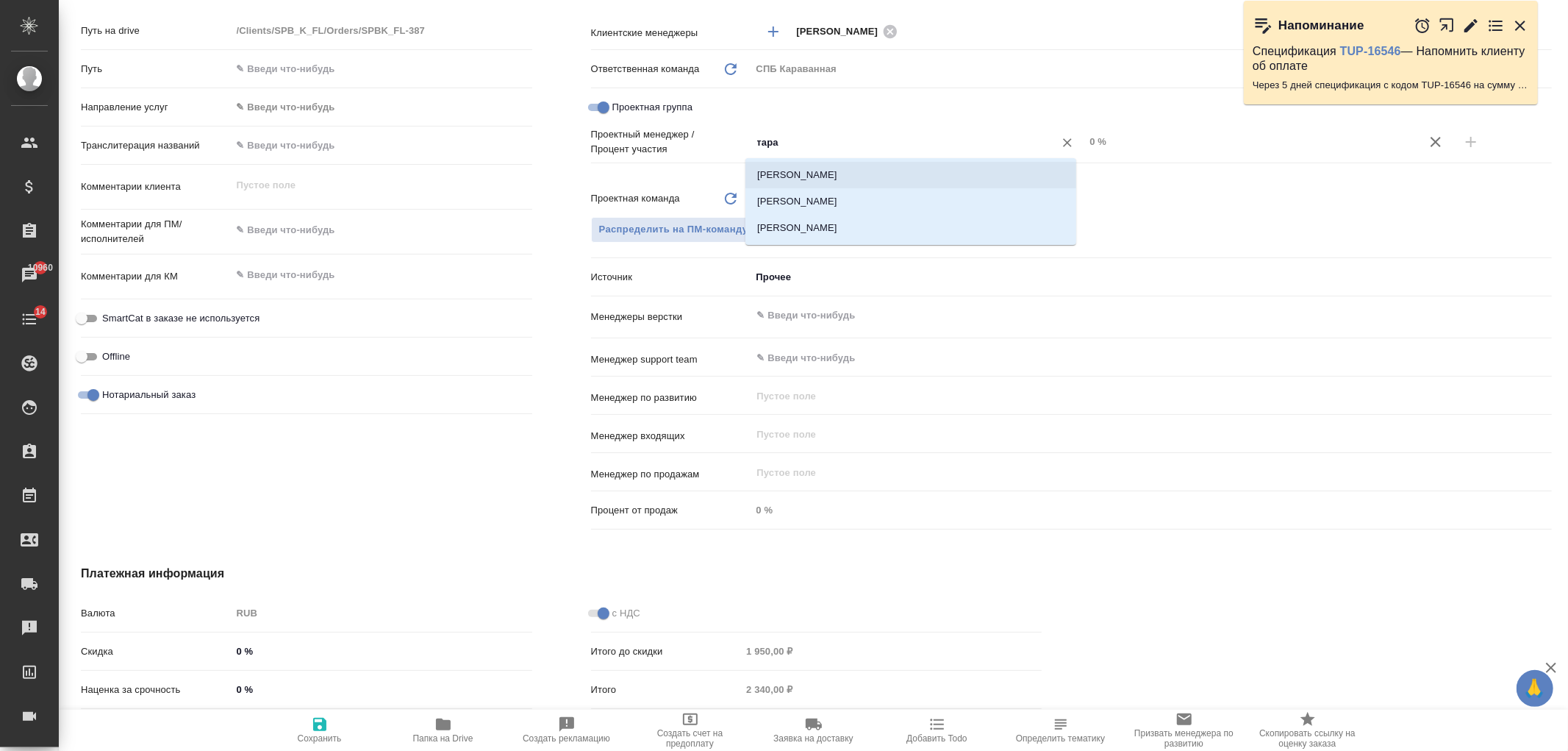
click at [838, 166] on li "Тарабановская Анастасия" at bounding box center [911, 175] width 331 height 27
type textarea "x"
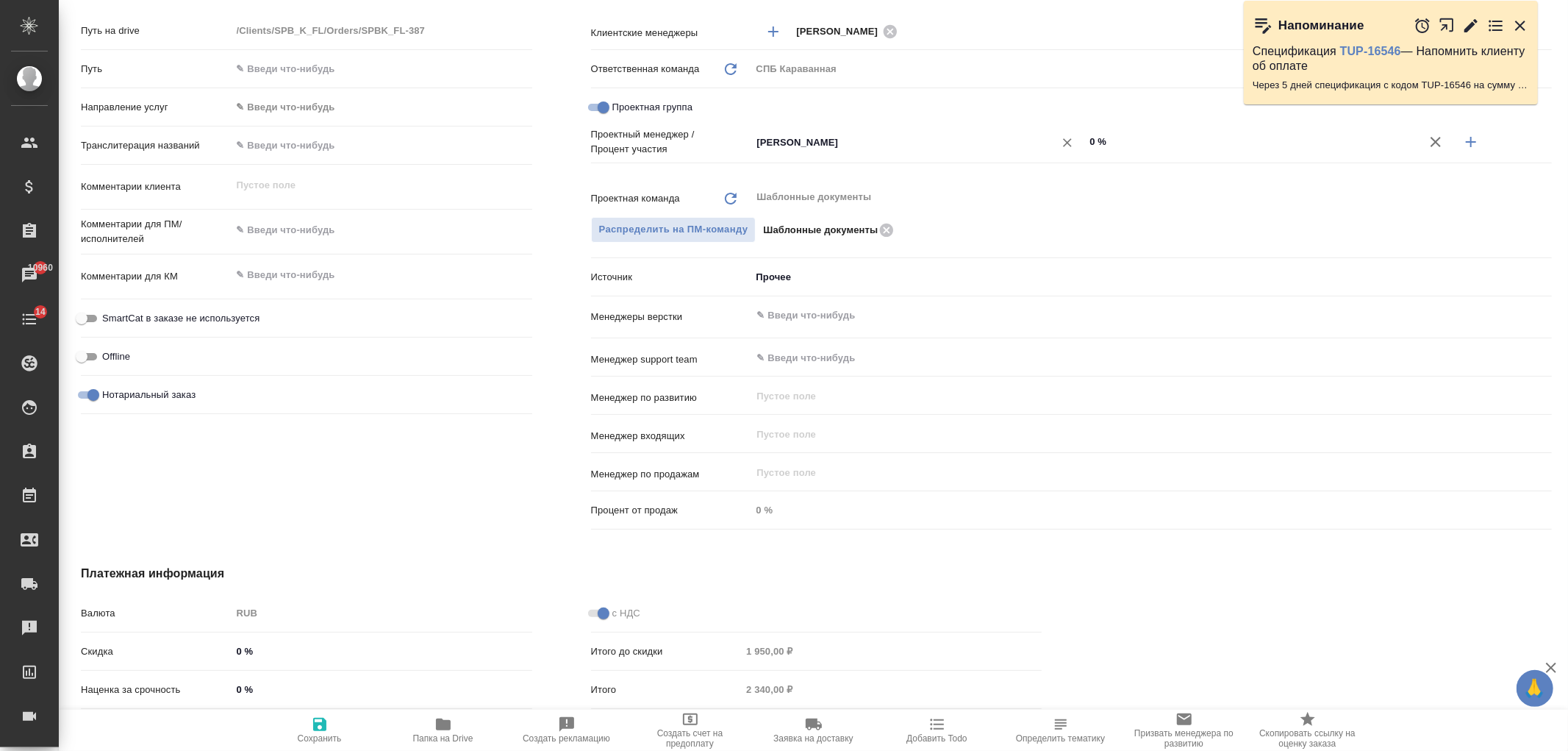
click at [1075, 143] on div "Тарабановская Анастасия ​" at bounding box center [918, 142] width 333 height 27
click at [1084, 143] on input "0 %" at bounding box center [1251, 141] width 333 height 21
type input "50 %"
type textarea "x"
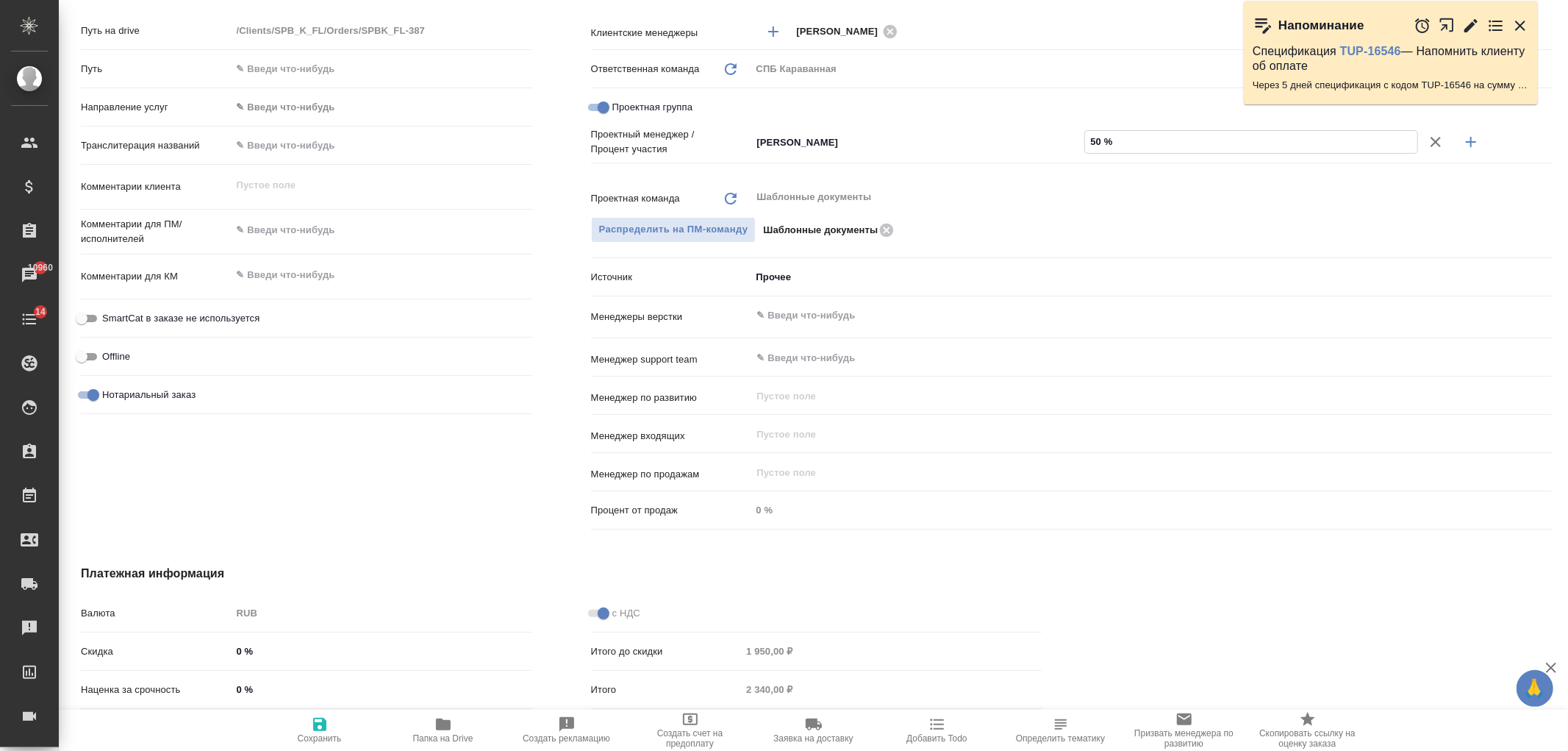
type textarea "x"
type input "50 %"
drag, startPoint x: 1460, startPoint y: 139, endPoint x: 1103, endPoint y: 191, distance: 360.8
click at [1463, 139] on icon "button" at bounding box center [1471, 142] width 18 height 18
type textarea "x"
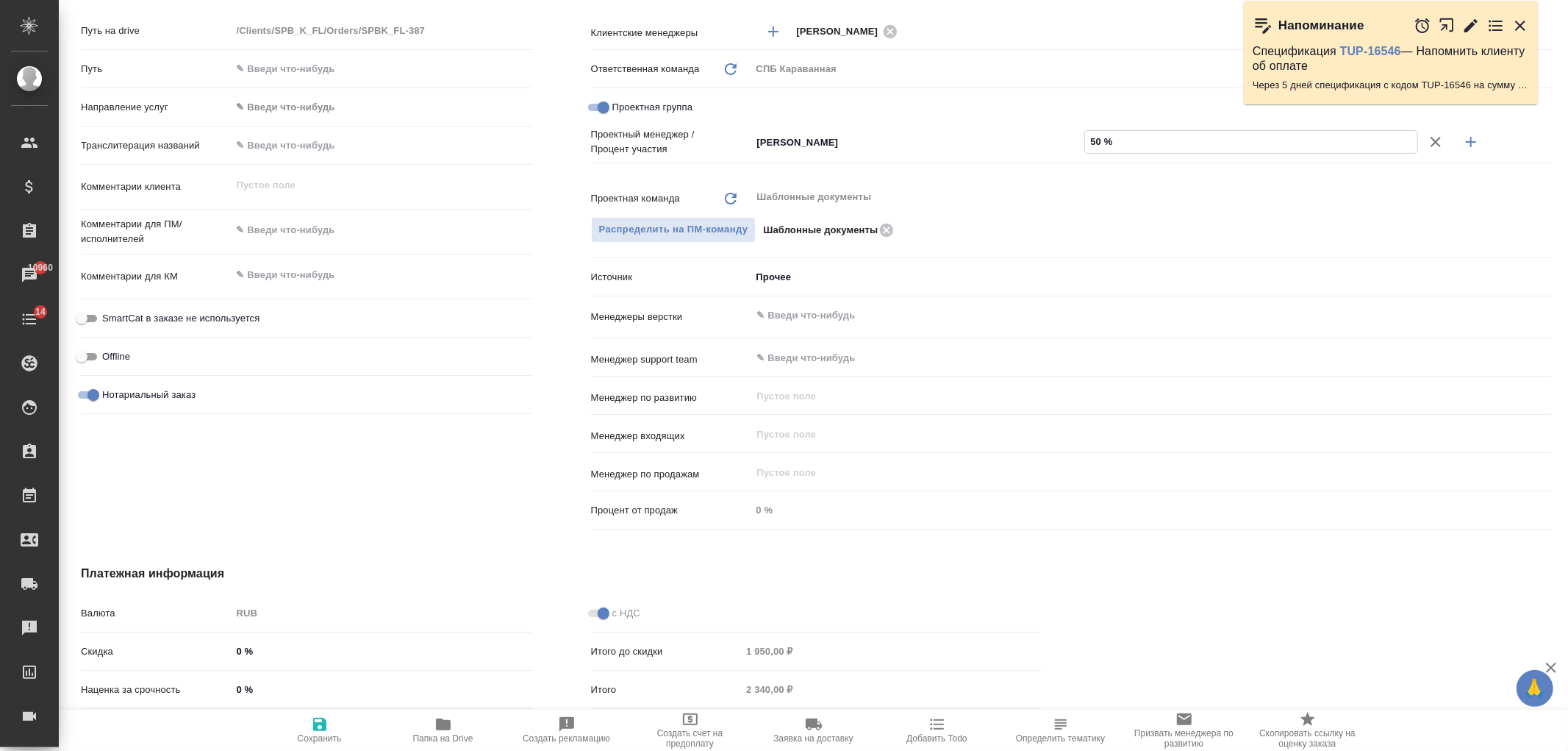
type textarea "x"
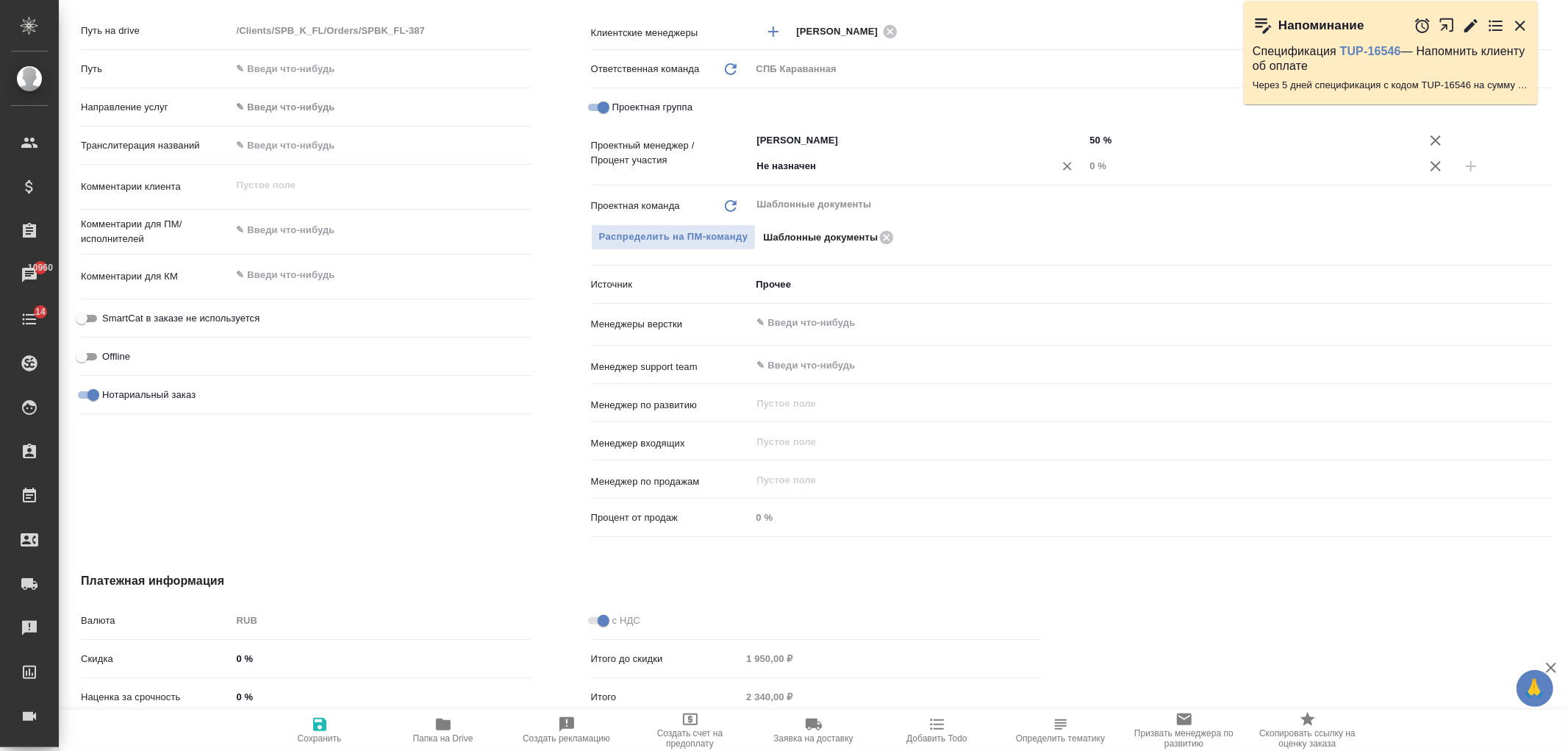
click at [877, 174] on input "Не назначен" at bounding box center [893, 166] width 275 height 18
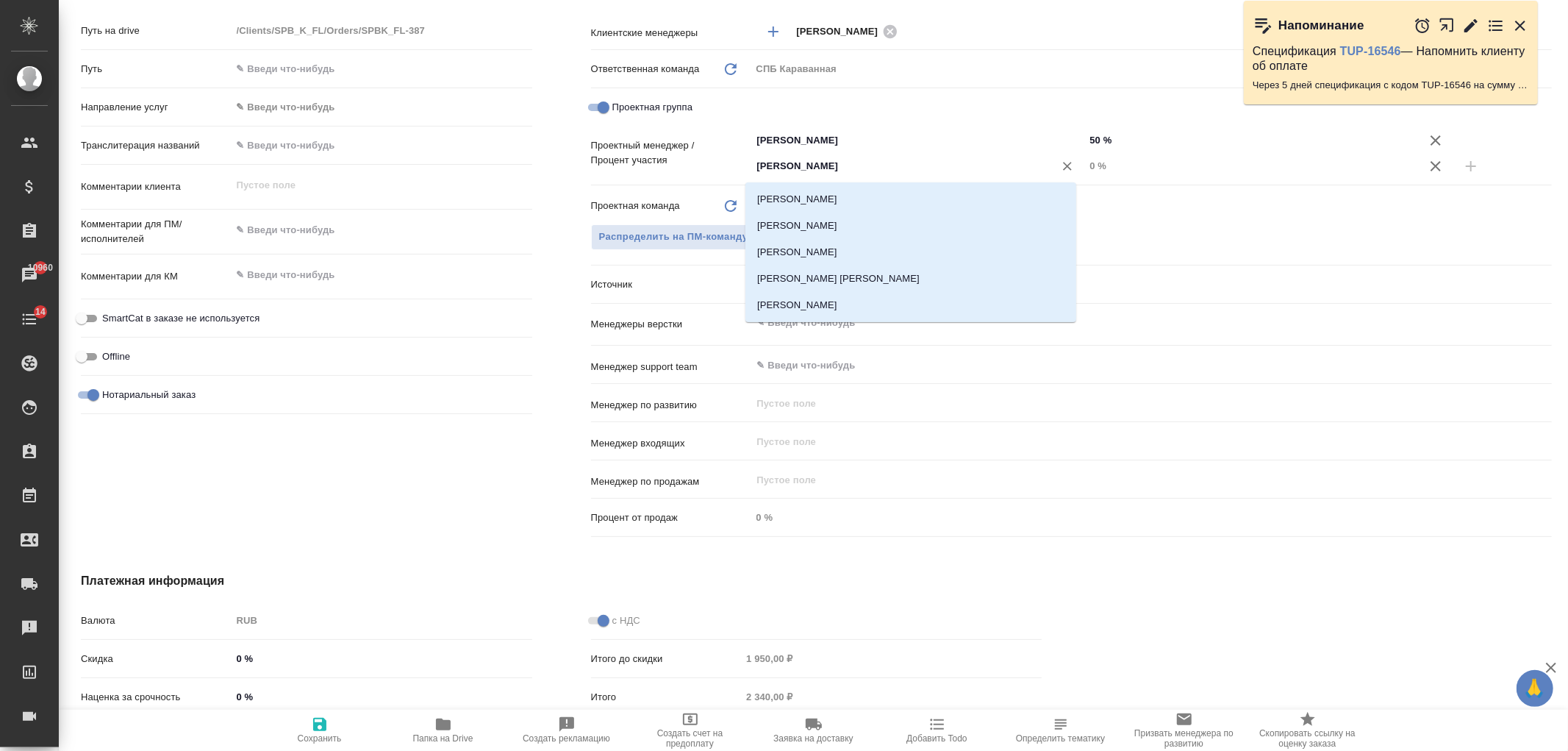
type input "Ивано"
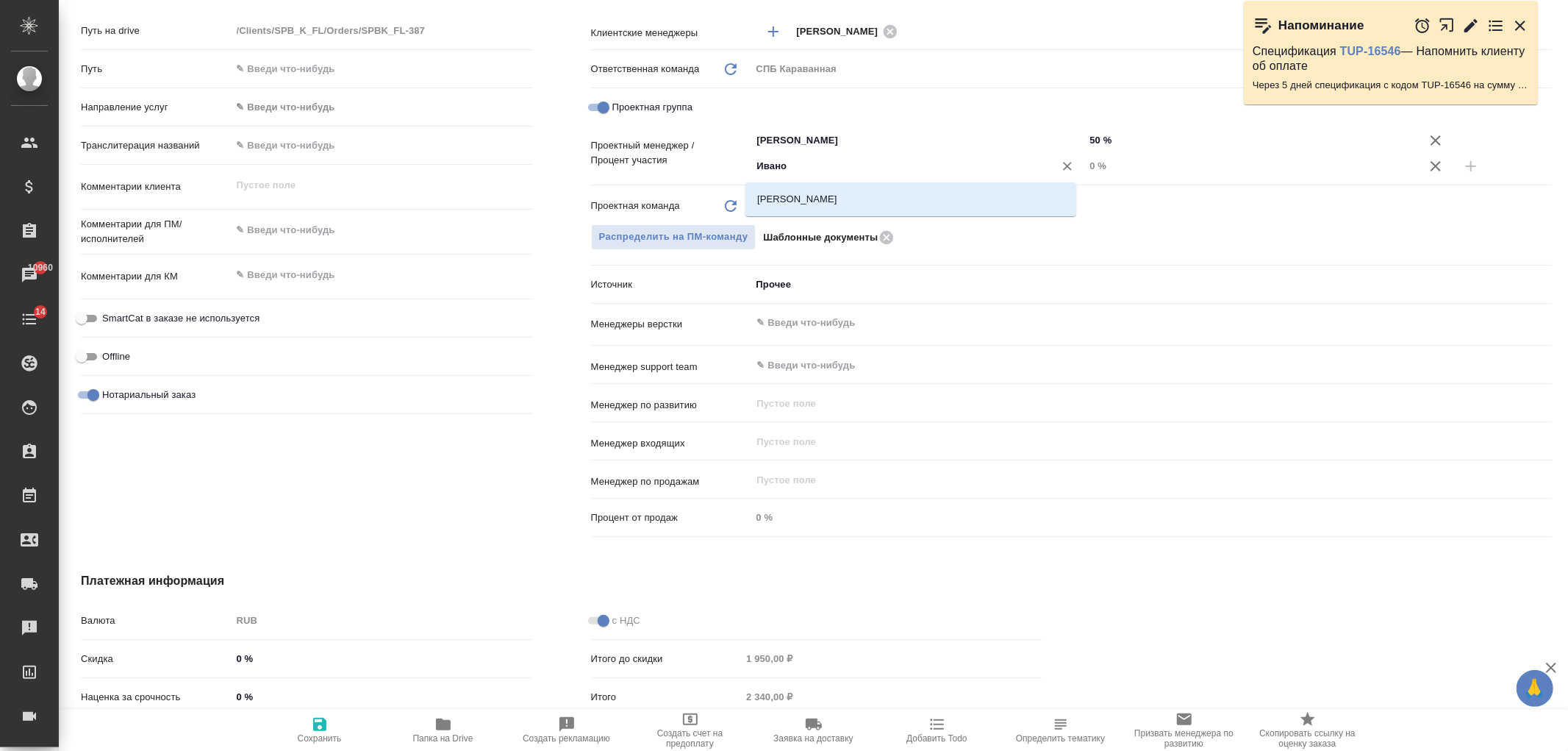
click at [846, 207] on li "[PERSON_NAME]" at bounding box center [911, 199] width 331 height 27
type textarea "x"
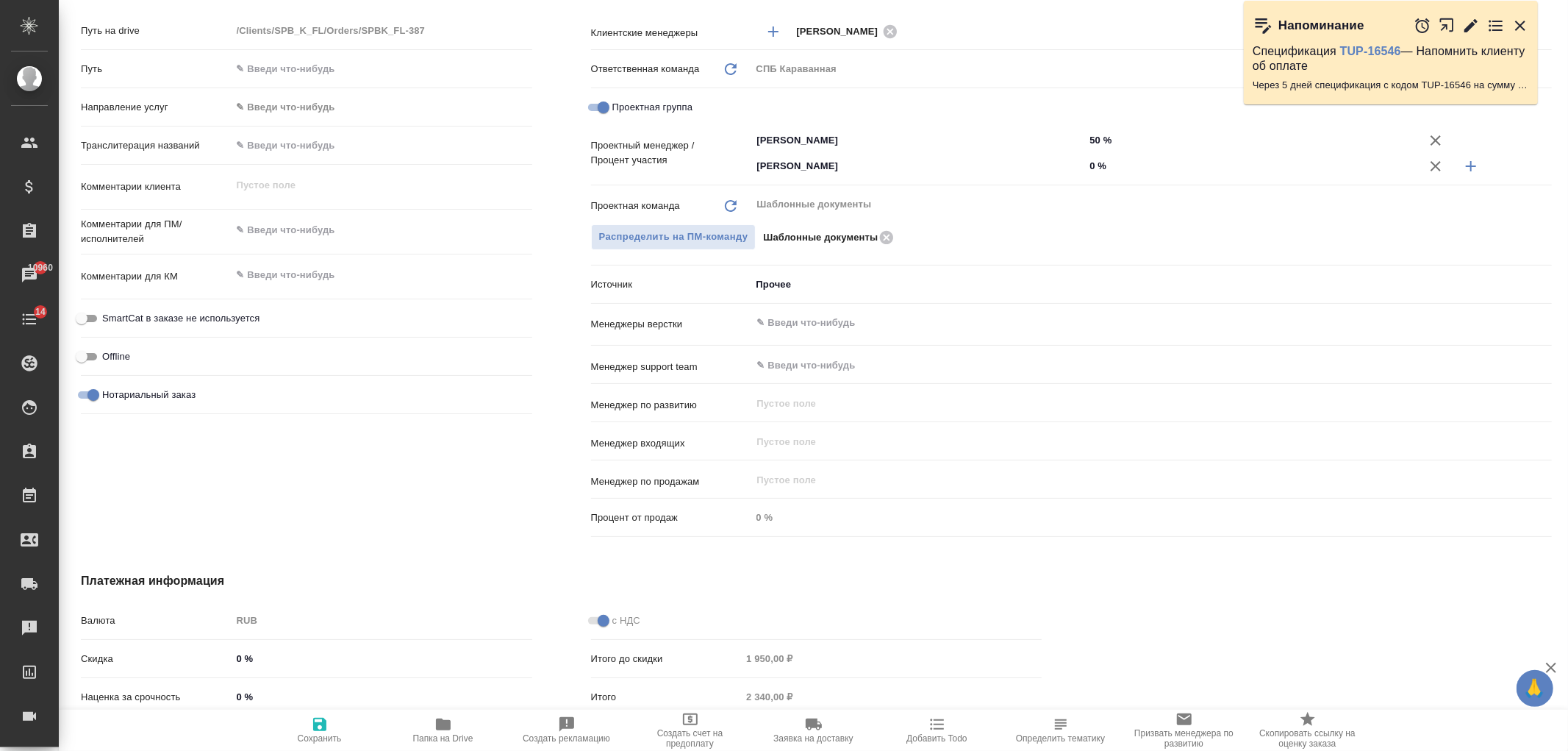
click at [1084, 169] on input "0 %" at bounding box center [1251, 166] width 333 height 21
type input "50 %"
type textarea "x"
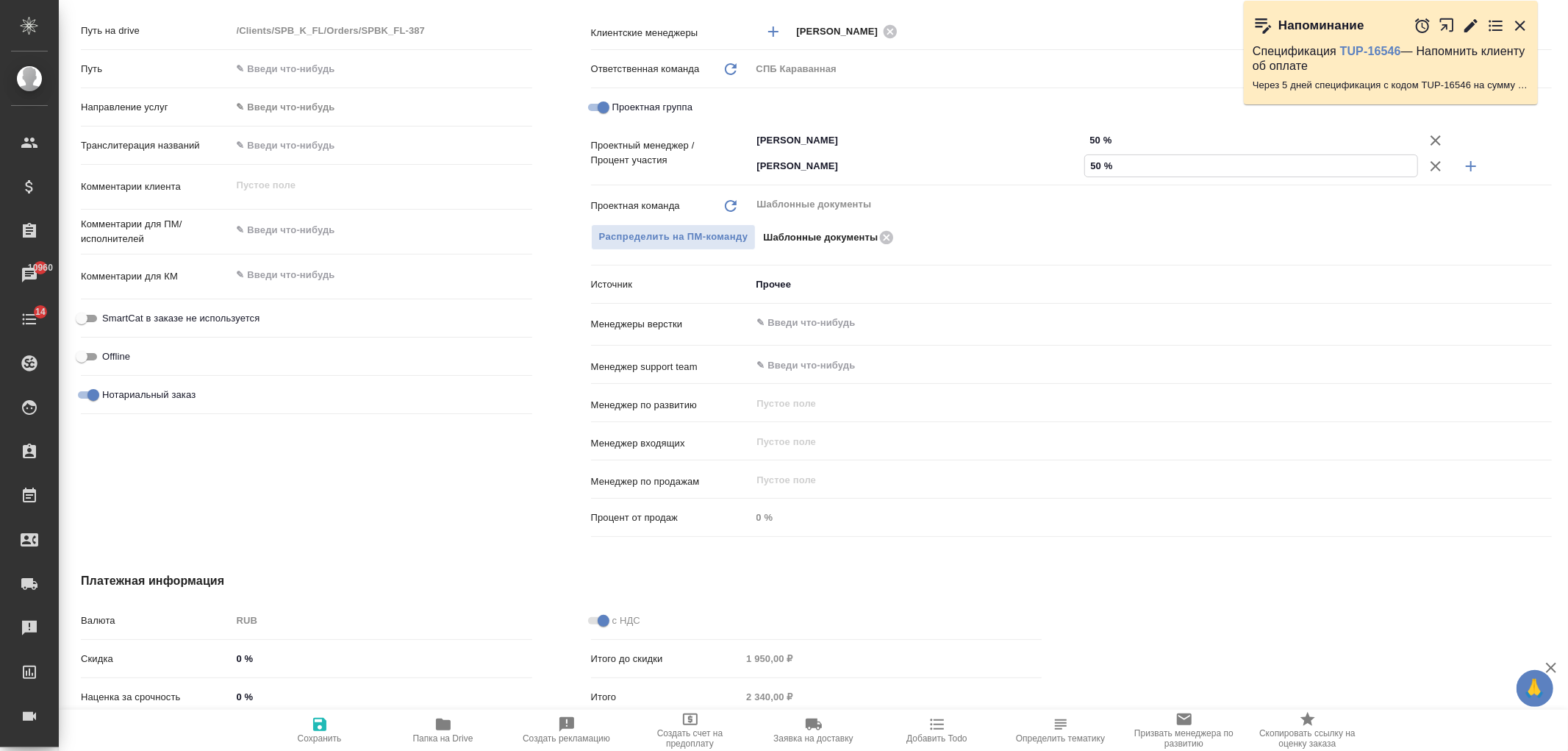
type input "50 %"
click at [320, 733] on span "Сохранить" at bounding box center [320, 738] width 44 height 10
type textarea "x"
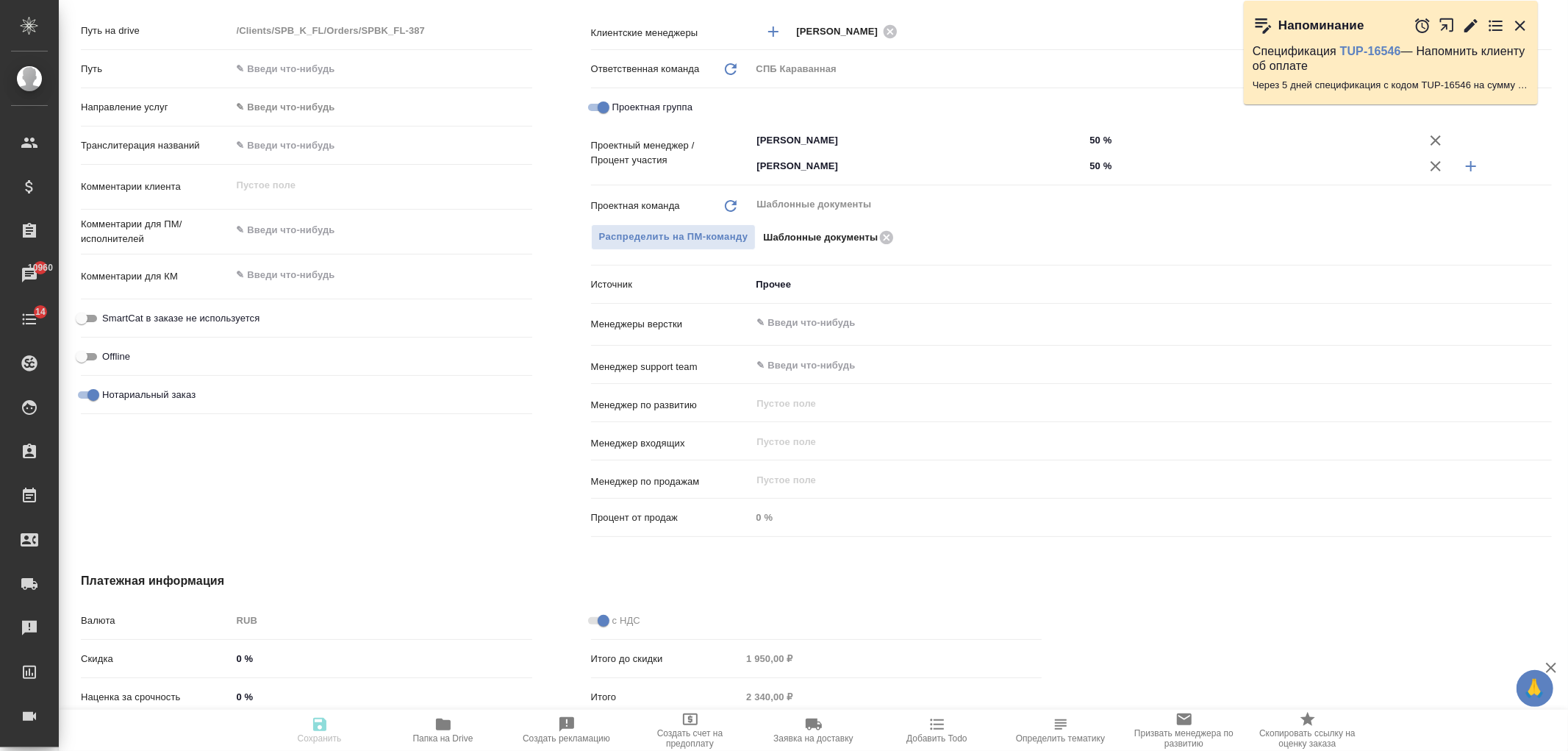
type textarea "x"
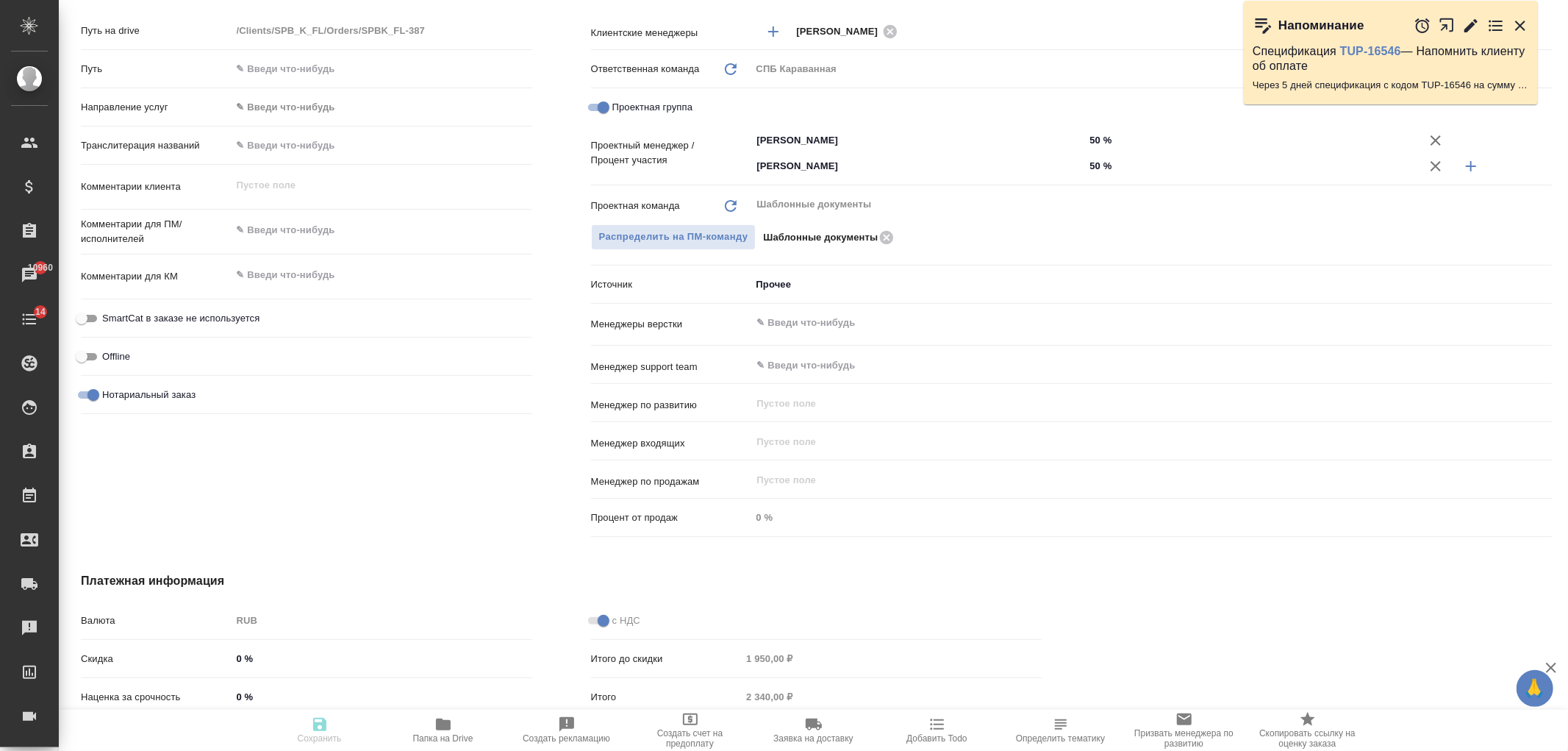
type textarea "x"
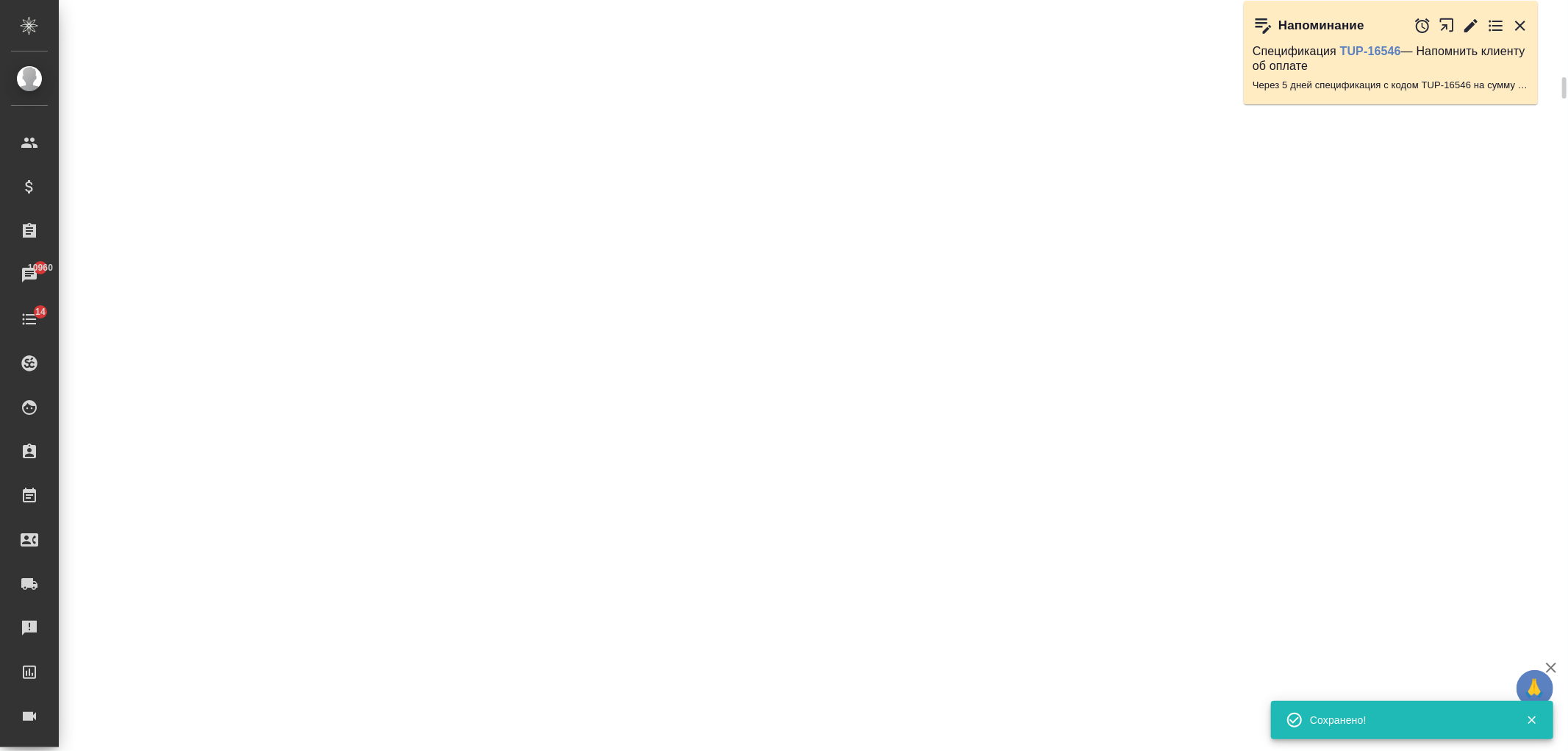
select select "RU"
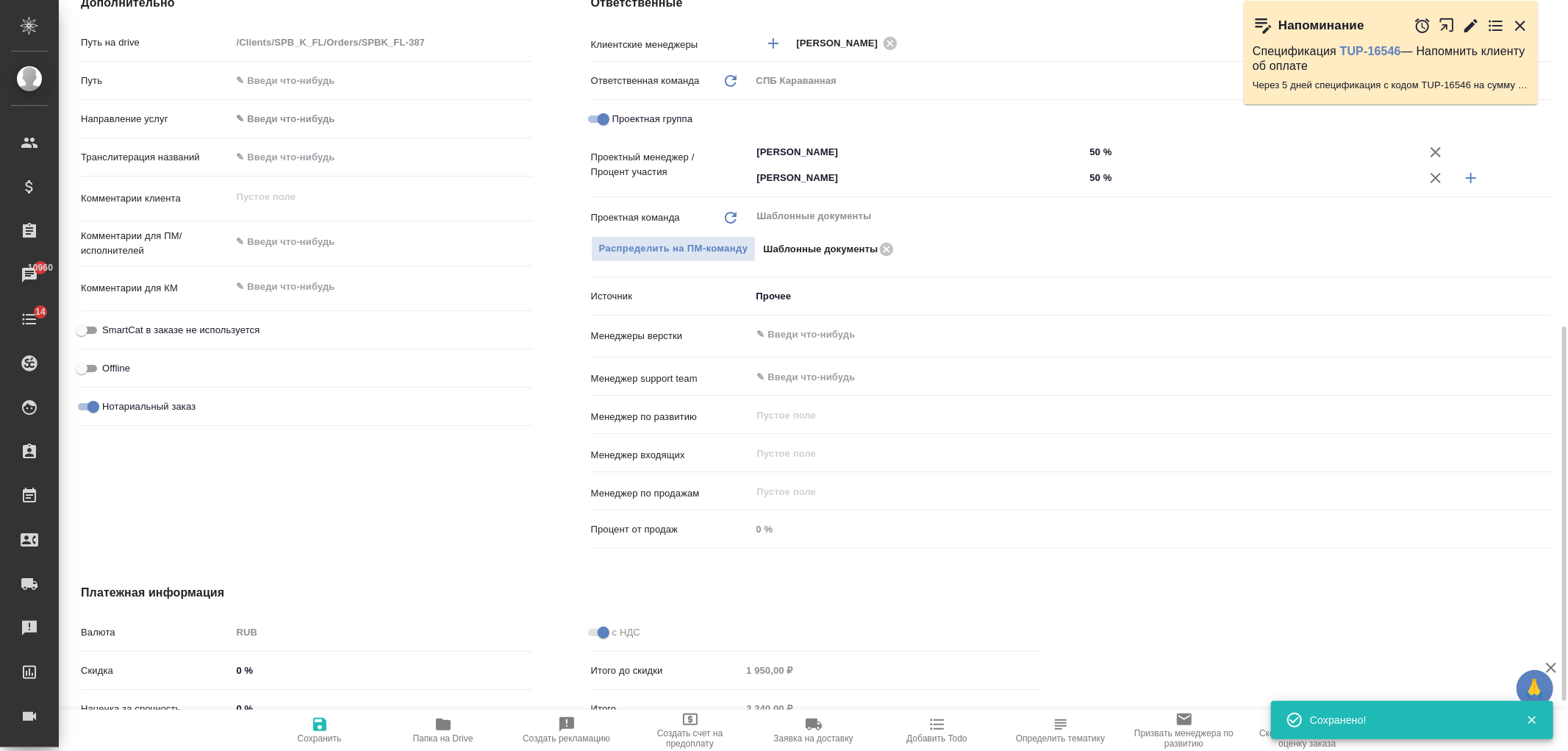
type textarea "x"
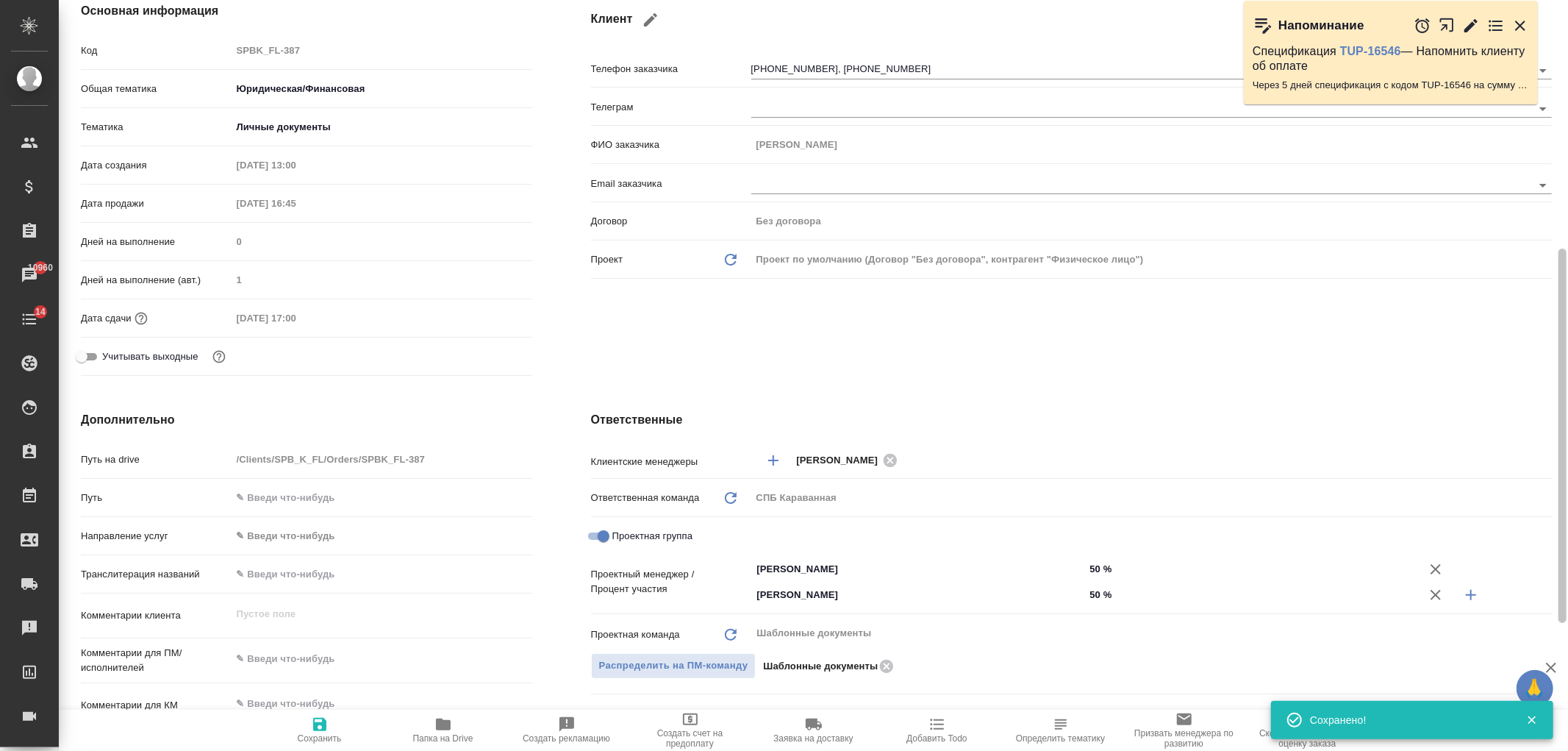
scroll to position [0, 0]
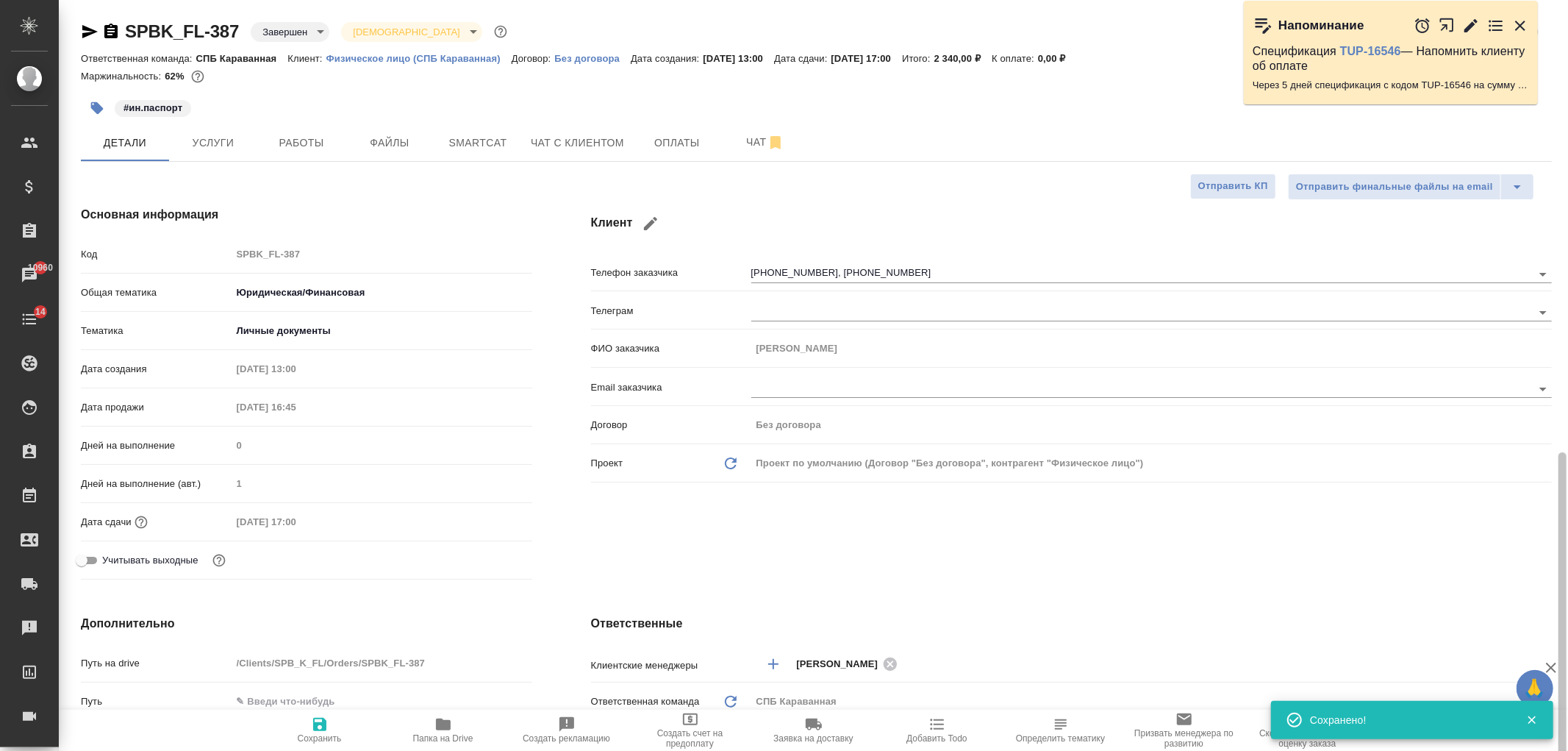
drag, startPoint x: 1551, startPoint y: 454, endPoint x: 1533, endPoint y: 64, distance: 390.4
click at [1561, 79] on div "SPBK_FL-387 Завершен closed Святая троица holyTrinity Кратко детали заказа Отве…" at bounding box center [813, 376] width 1509 height 751
type textarea "x"
